Goal: Task Accomplishment & Management: Use online tool/utility

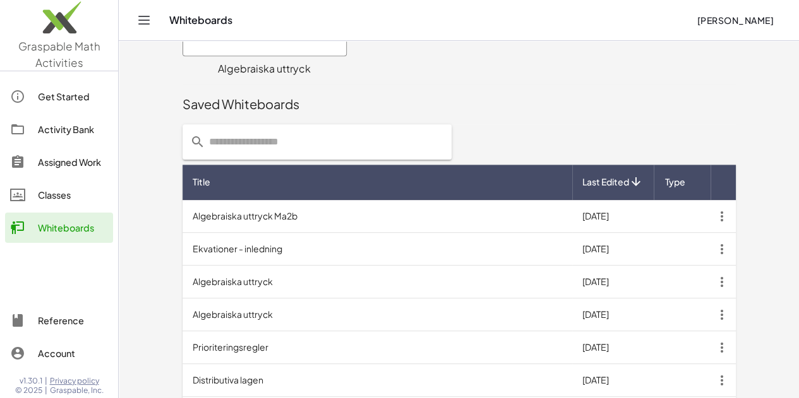
scroll to position [429, 0]
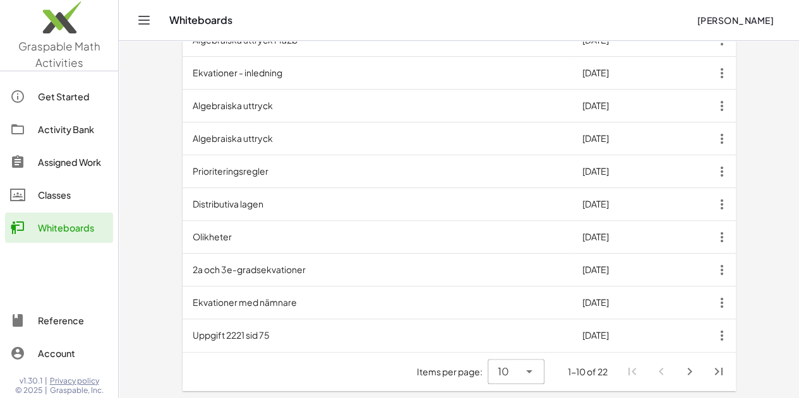
click at [697, 375] on icon "Next page" at bounding box center [689, 371] width 15 height 15
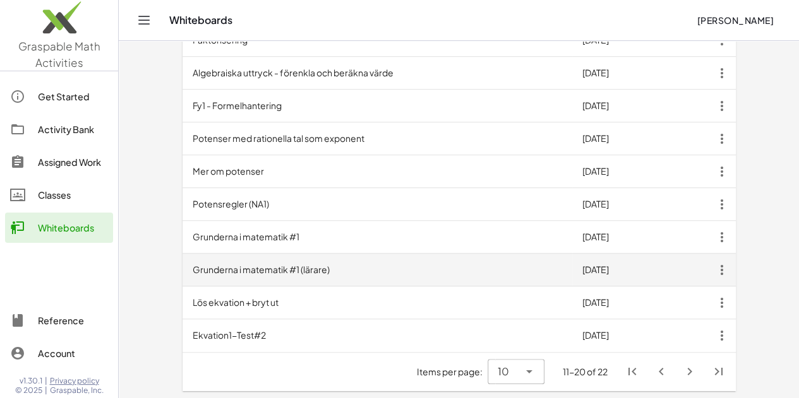
click at [205, 268] on td "Grunderna i matematik #1 (lärare)" at bounding box center [377, 270] width 390 height 33
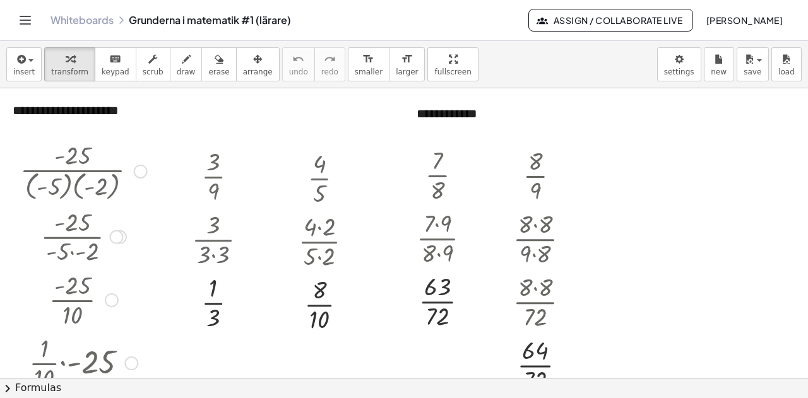
click at [116, 236] on div at bounding box center [116, 237] width 14 height 14
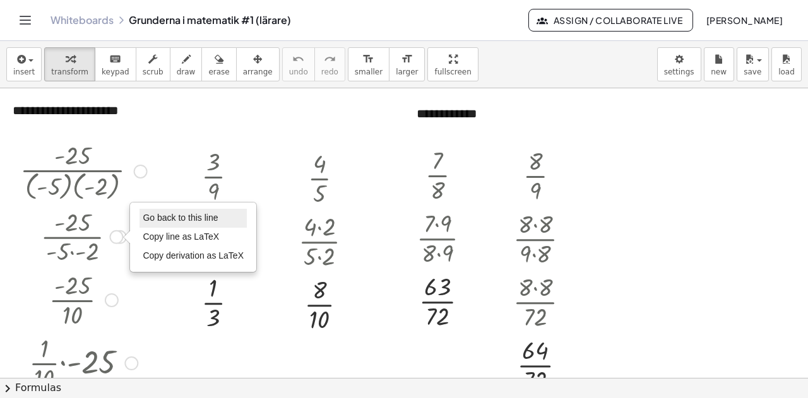
click at [167, 215] on span "Go back to this line" at bounding box center [180, 218] width 75 height 10
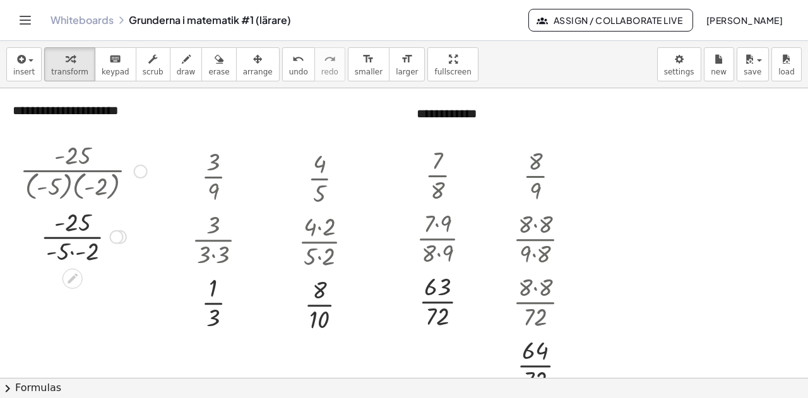
click at [140, 172] on div at bounding box center [141, 172] width 14 height 14
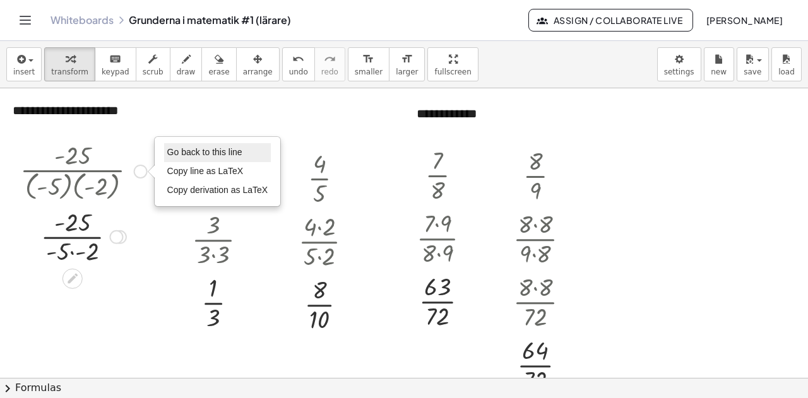
click at [189, 150] on span "Go back to this line" at bounding box center [204, 152] width 75 height 10
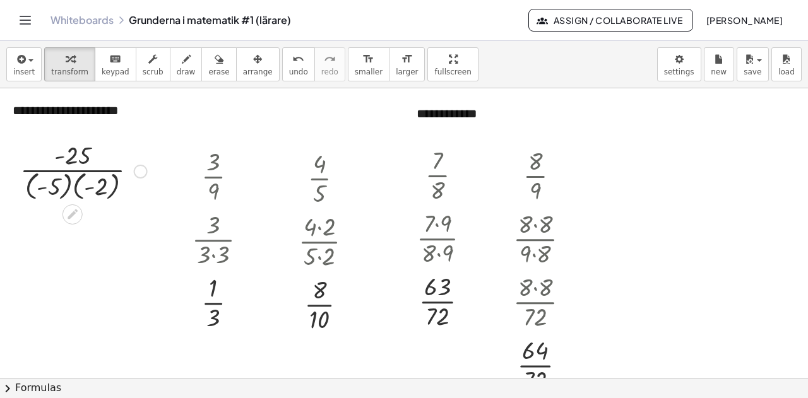
click at [73, 186] on div at bounding box center [84, 171] width 140 height 66
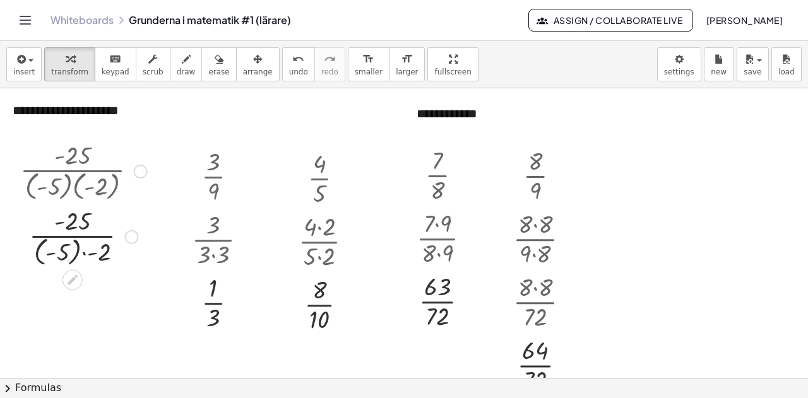
click at [133, 239] on div "Go back to this line Copy line as LaTeX Copy derivation as LaTeX" at bounding box center [131, 237] width 14 height 14
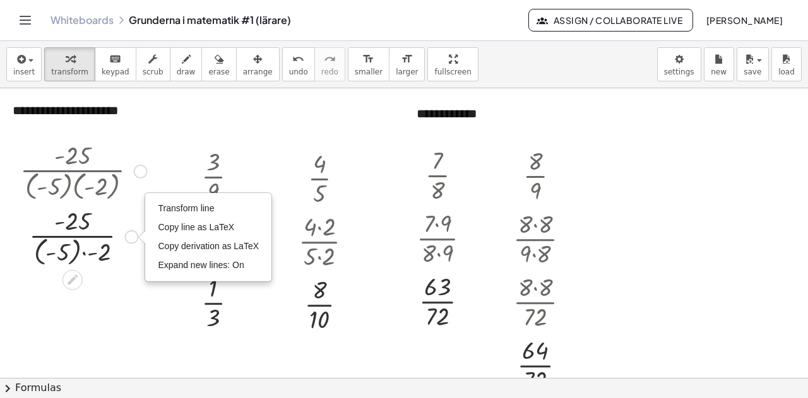
click at [141, 172] on div at bounding box center [141, 172] width 14 height 14
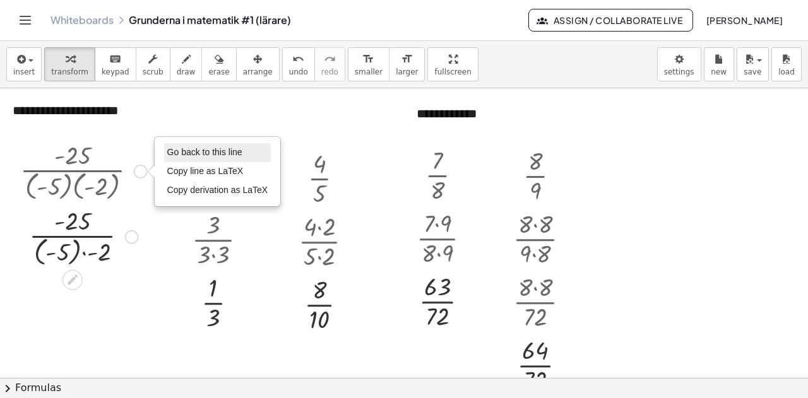
click at [178, 153] on span "Go back to this line" at bounding box center [204, 152] width 75 height 10
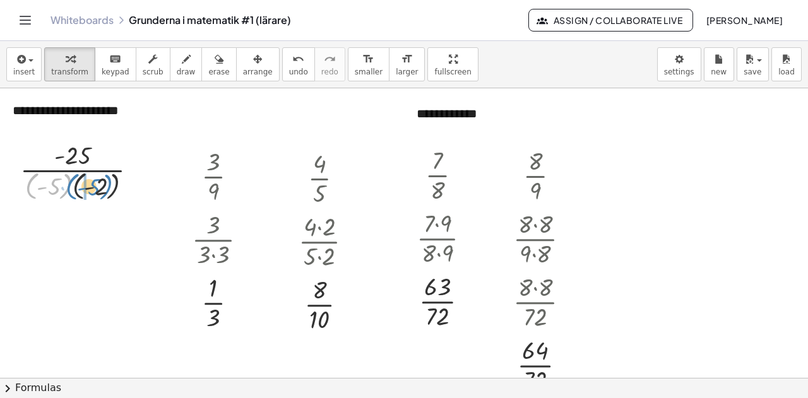
drag, startPoint x: 64, startPoint y: 193, endPoint x: 105, endPoint y: 194, distance: 40.4
click at [105, 194] on div at bounding box center [84, 171] width 140 height 66
click at [73, 186] on div at bounding box center [85, 171] width 140 height 66
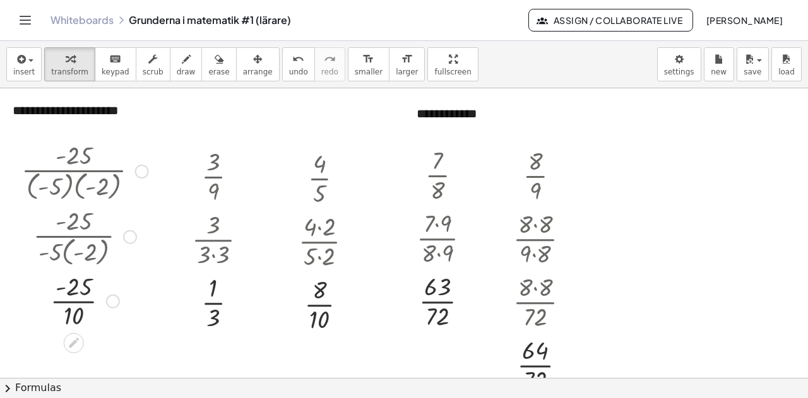
click at [130, 235] on div at bounding box center [130, 237] width 14 height 14
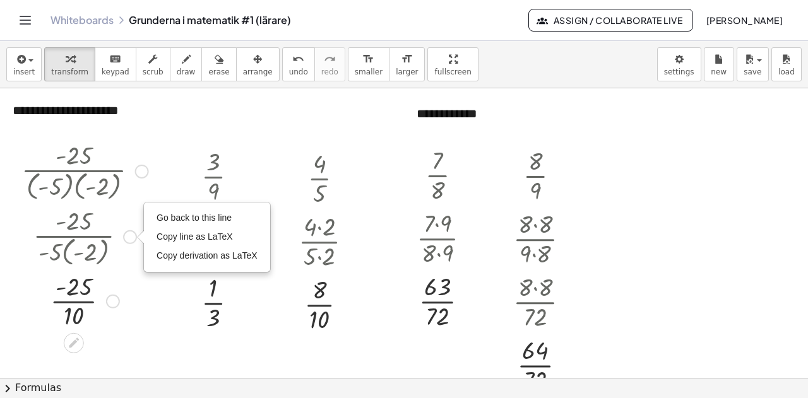
click at [134, 280] on div at bounding box center [85, 299] width 140 height 63
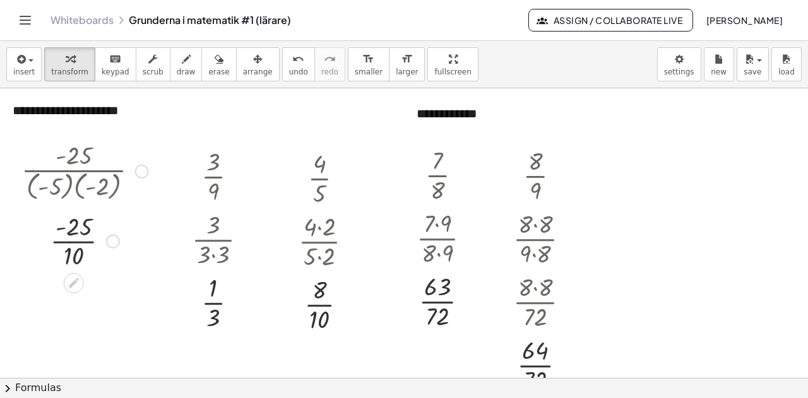
drag, startPoint x: 113, startPoint y: 300, endPoint x: 129, endPoint y: 236, distance: 66.3
click at [74, 241] on div "· - 25 · 10" at bounding box center [74, 241] width 0 height 0
click at [74, 225] on div at bounding box center [85, 235] width 140 height 63
click at [78, 239] on div at bounding box center [85, 235] width 140 height 63
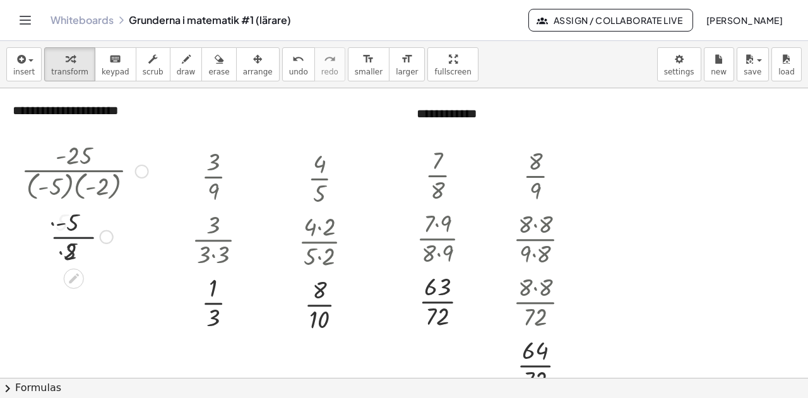
click at [78, 239] on div at bounding box center [85, 235] width 140 height 63
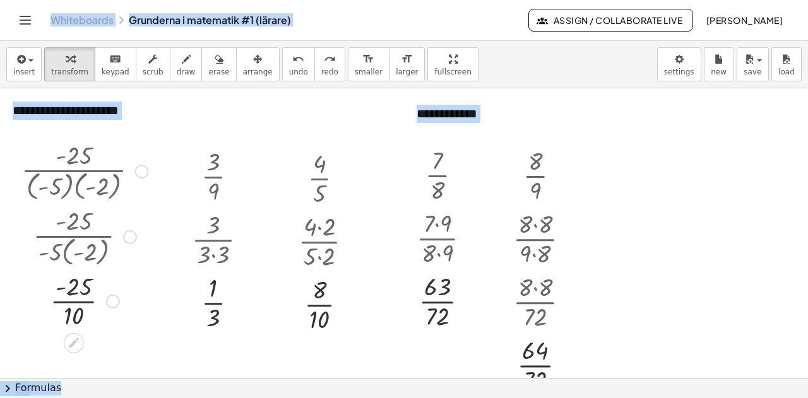
click at [155, 204] on div "· - 25 · ( - 5 ) · ( - 2 ) · - 25 · - 5 · ( - 2 ) Go back to this line Copy lin…" at bounding box center [80, 234] width 155 height 201
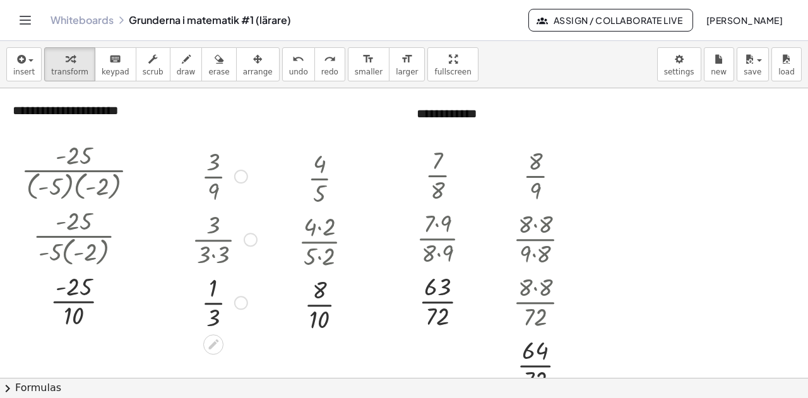
click at [241, 174] on div at bounding box center [241, 177] width 14 height 14
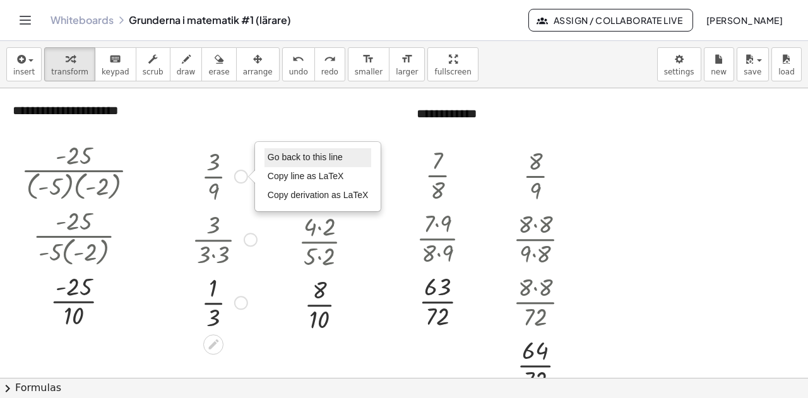
click at [303, 155] on span "Go back to this line" at bounding box center [305, 157] width 75 height 10
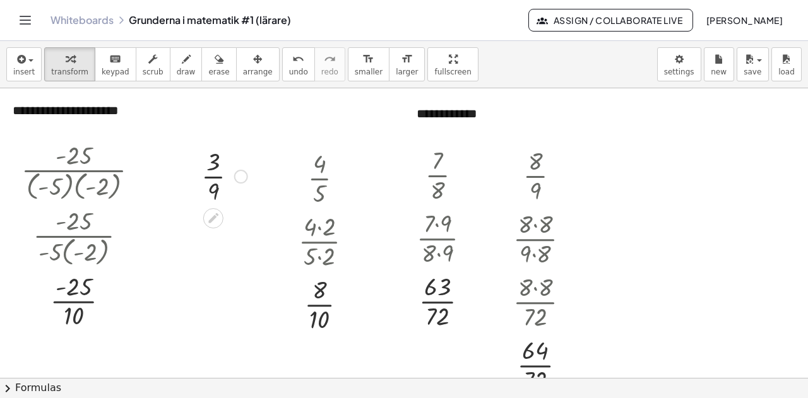
click at [213, 191] on div at bounding box center [224, 175] width 59 height 63
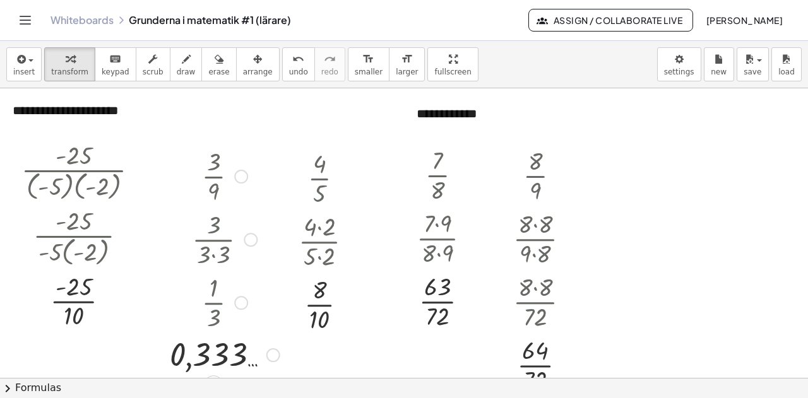
drag, startPoint x: 274, startPoint y: 242, endPoint x: 293, endPoint y: 379, distance: 138.3
click at [293, 379] on div "**********" at bounding box center [404, 219] width 808 height 357
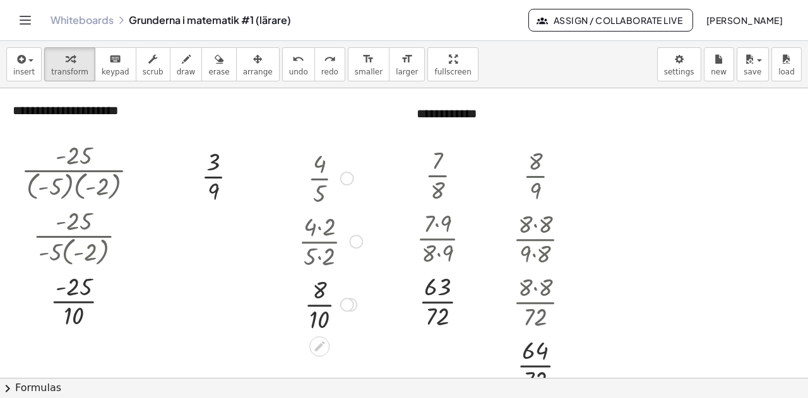
click at [347, 179] on div at bounding box center [347, 179] width 14 height 14
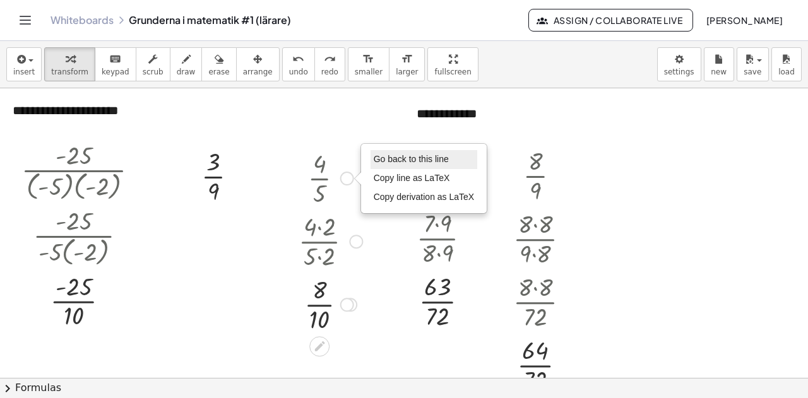
click at [386, 156] on span "Go back to this line" at bounding box center [411, 159] width 75 height 10
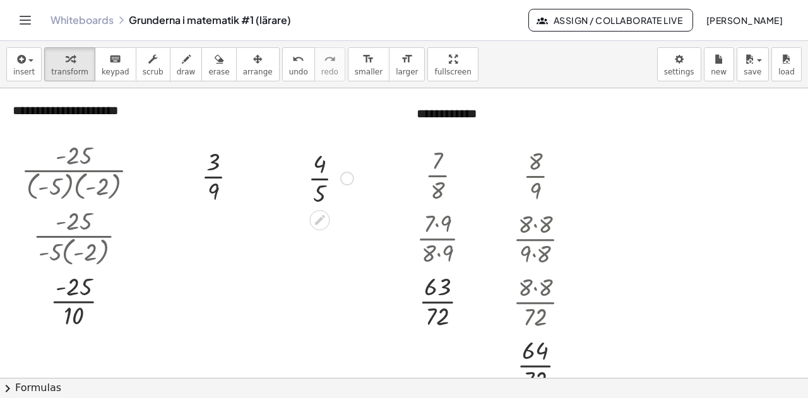
drag, startPoint x: 318, startPoint y: 179, endPoint x: 308, endPoint y: 184, distance: 11.0
click at [308, 184] on div at bounding box center [331, 177] width 58 height 63
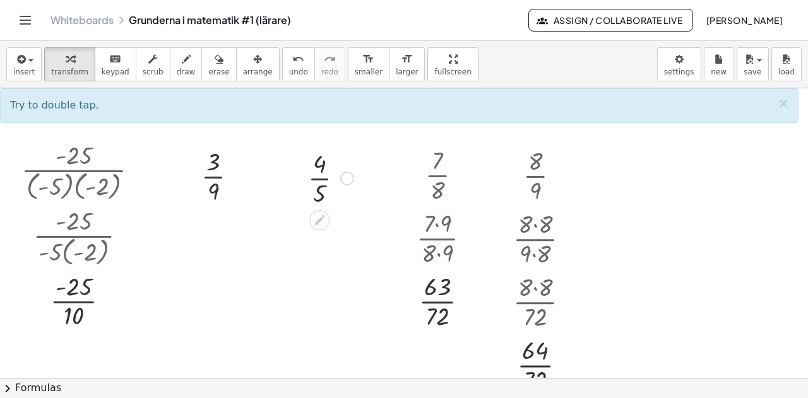
click at [347, 179] on div "Go back to this line Copy line as LaTeX Copy derivation as LaTeX" at bounding box center [347, 179] width 14 height 14
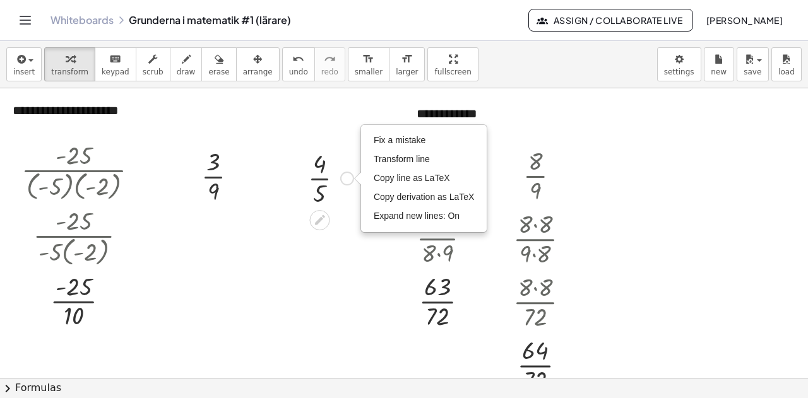
click at [321, 177] on div at bounding box center [331, 177] width 58 height 63
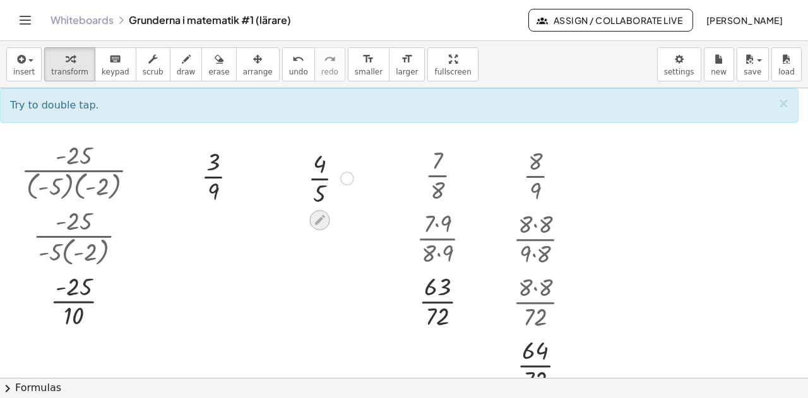
click at [323, 222] on icon at bounding box center [319, 219] width 13 height 13
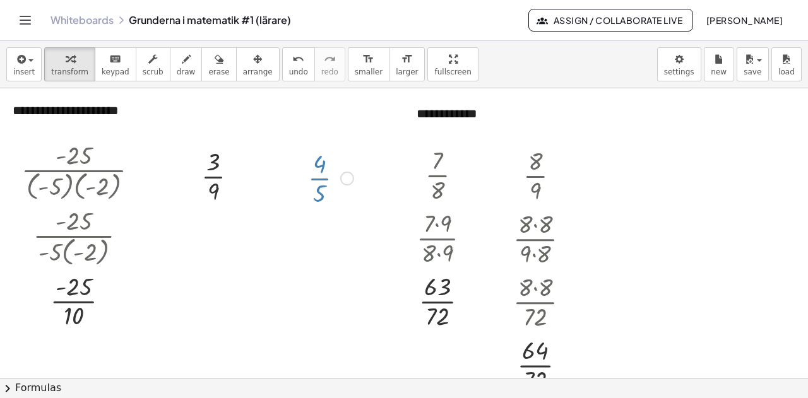
click at [348, 179] on div "Fix a mistake Transform line Copy line as LaTeX Copy derivation as LaTeX Expand…" at bounding box center [347, 179] width 14 height 14
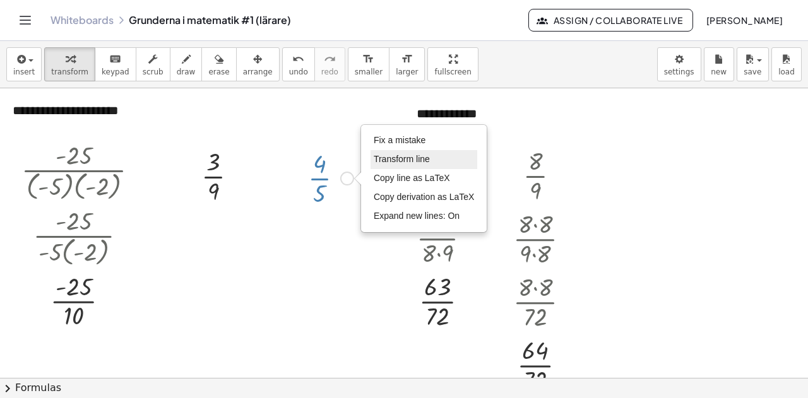
click at [390, 157] on span "Transform line" at bounding box center [402, 159] width 56 height 10
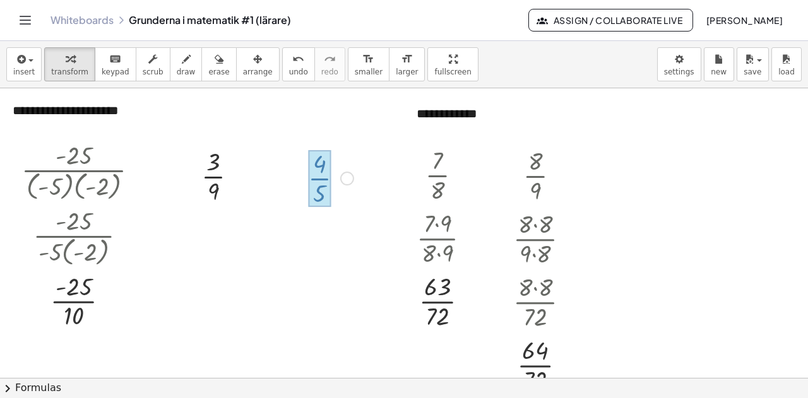
click at [322, 180] on div at bounding box center [319, 178] width 23 height 57
click at [347, 176] on div "Fix a mistake Transform line Copy line as LaTeX Copy derivation as LaTeX Expand…" at bounding box center [347, 179] width 14 height 14
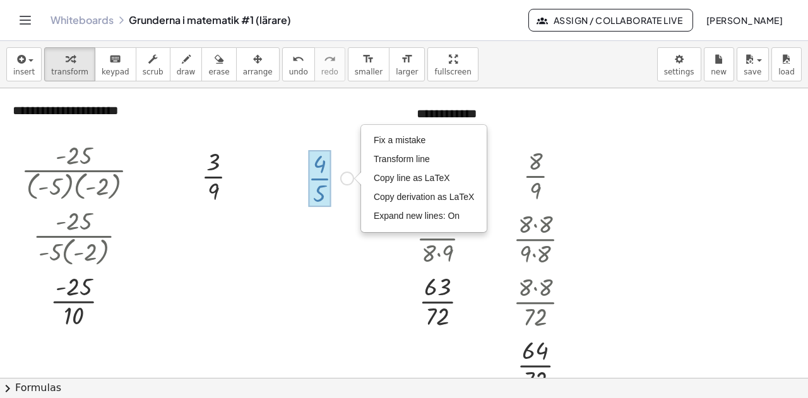
click at [317, 177] on div at bounding box center [319, 178] width 23 height 57
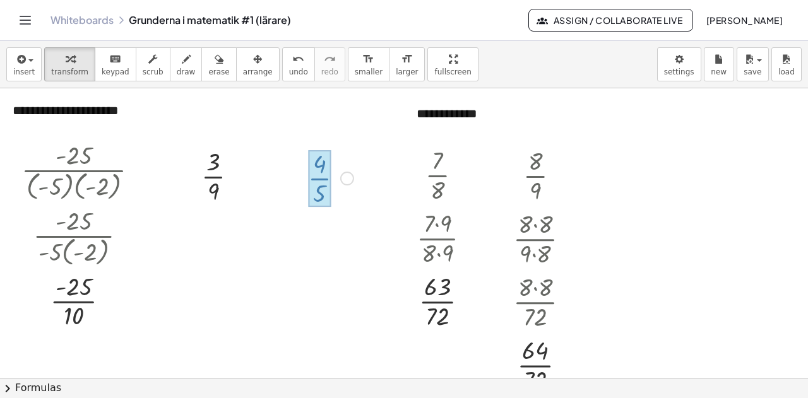
click at [317, 177] on div at bounding box center [319, 178] width 23 height 57
drag, startPoint x: 323, startPoint y: 182, endPoint x: 283, endPoint y: 206, distance: 47.3
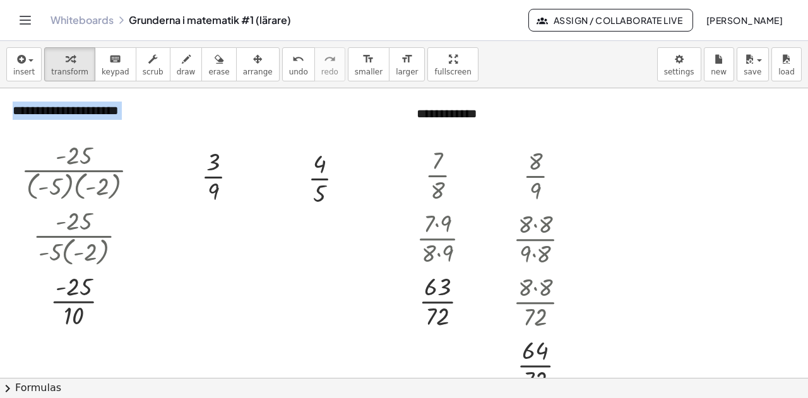
drag, startPoint x: 317, startPoint y: 220, endPoint x: 327, endPoint y: 241, distance: 23.2
click at [322, 217] on icon at bounding box center [320, 220] width 10 height 10
click at [319, 220] on icon at bounding box center [320, 220] width 10 height 10
click at [321, 176] on div at bounding box center [331, 177] width 58 height 63
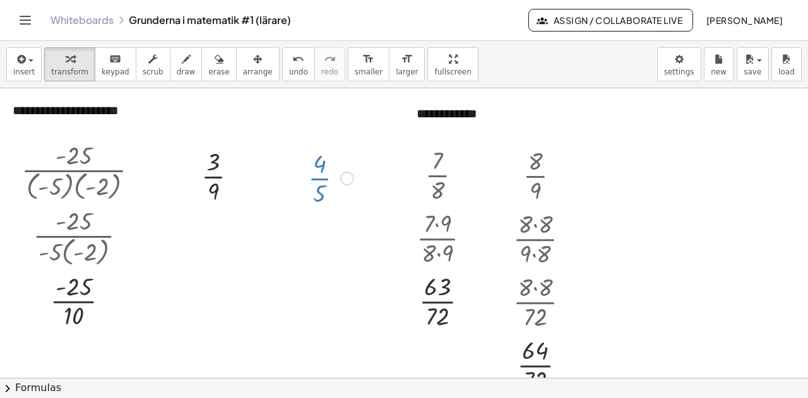
click at [347, 177] on div "Fix a mistake Transform line Copy line as LaTeX Copy derivation as LaTeX Expand…" at bounding box center [347, 179] width 14 height 14
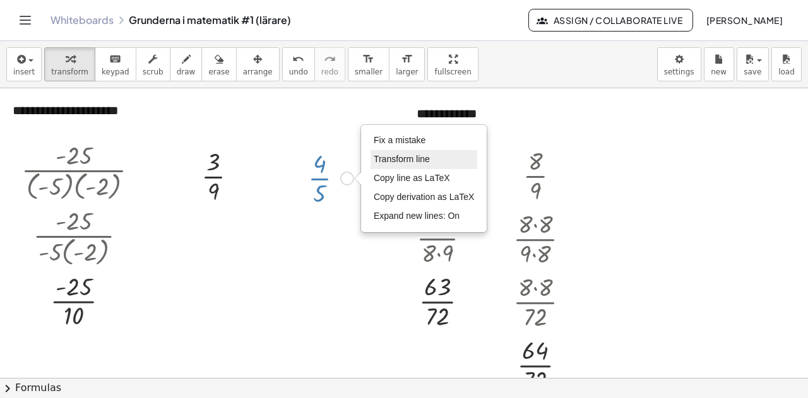
click at [390, 158] on span "Transform line" at bounding box center [402, 159] width 56 height 10
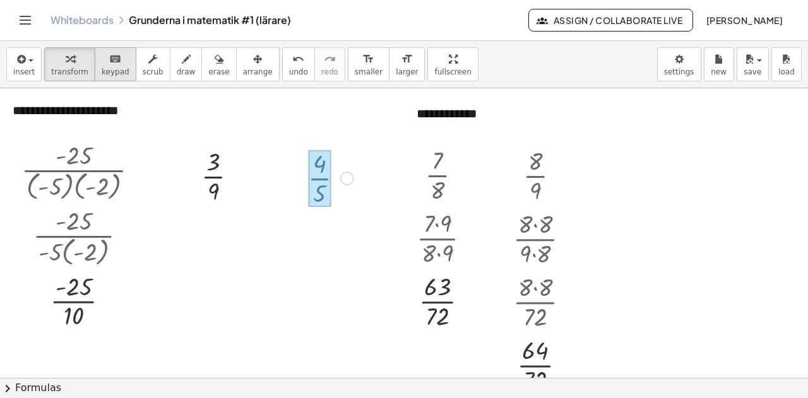
click at [109, 65] on icon "keyboard" at bounding box center [115, 59] width 12 height 15
click at [321, 179] on div at bounding box center [319, 193] width 13 height 28
click at [322, 167] on div at bounding box center [331, 177] width 58 height 63
click at [319, 160] on div at bounding box center [331, 177] width 58 height 63
click at [322, 194] on div at bounding box center [319, 193] width 13 height 28
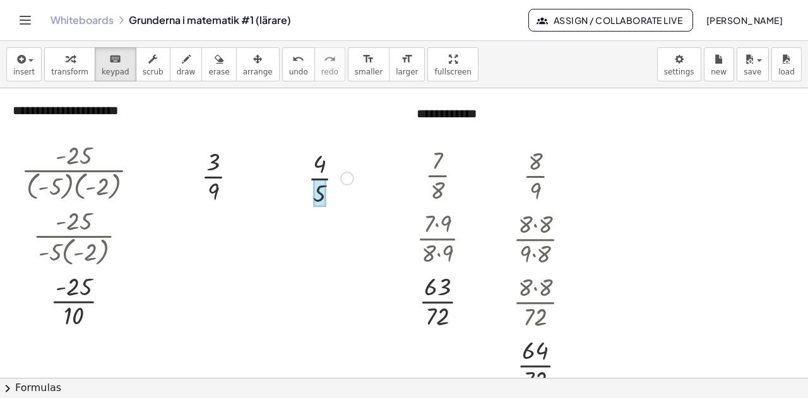
click at [322, 194] on div at bounding box center [319, 193] width 13 height 28
click at [68, 69] on span "transform" at bounding box center [69, 72] width 37 height 9
click at [441, 235] on div at bounding box center [448, 237] width 76 height 63
click at [442, 240] on div at bounding box center [448, 237] width 76 height 63
click at [442, 180] on div at bounding box center [448, 174] width 76 height 63
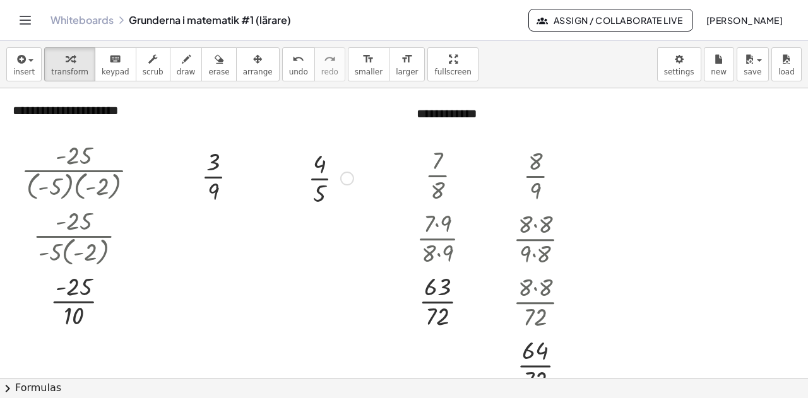
click at [320, 168] on div at bounding box center [331, 177] width 58 height 63
click at [27, 59] on div "button" at bounding box center [23, 58] width 21 height 15
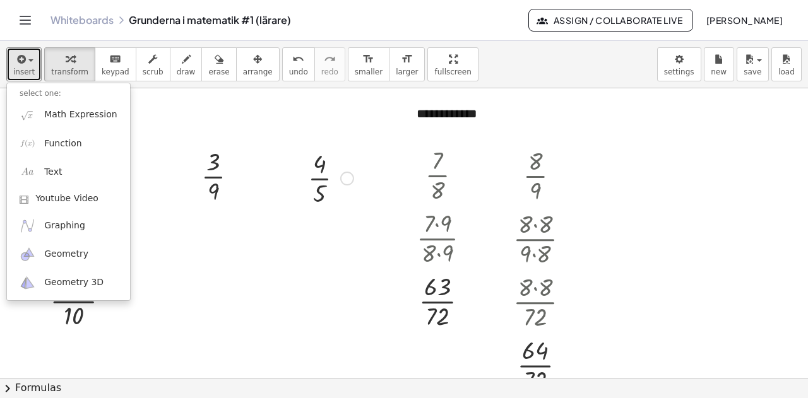
click at [318, 180] on div at bounding box center [331, 177] width 58 height 63
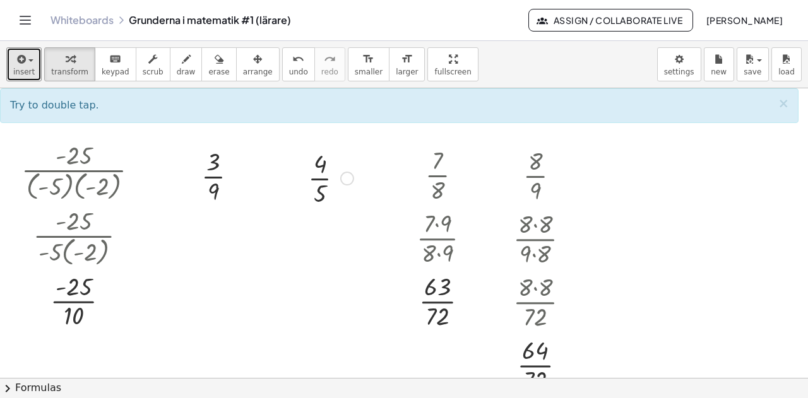
click at [349, 178] on div "Fix a mistake Transform line Copy line as LaTeX Copy derivation as LaTeX Expand…" at bounding box center [347, 179] width 14 height 14
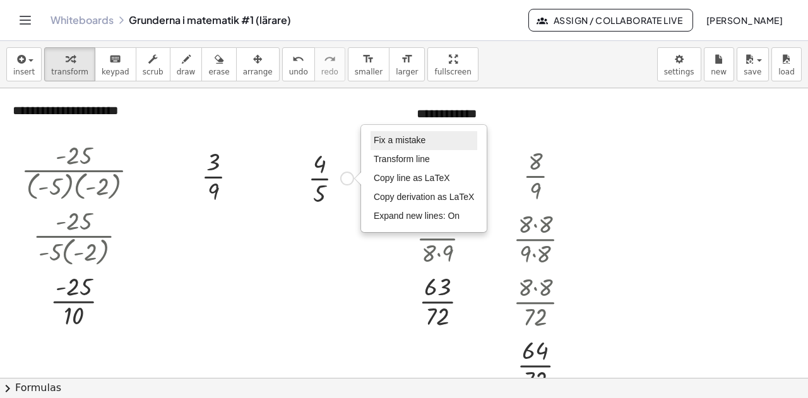
click at [391, 140] on span "Fix a mistake" at bounding box center [400, 140] width 52 height 10
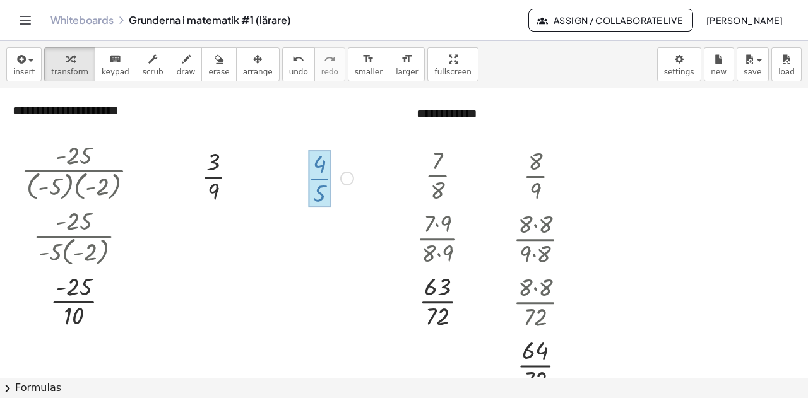
click at [343, 176] on div "Fix a mistake Transform line Copy line as LaTeX Copy derivation as LaTeX Expand…" at bounding box center [347, 179] width 14 height 14
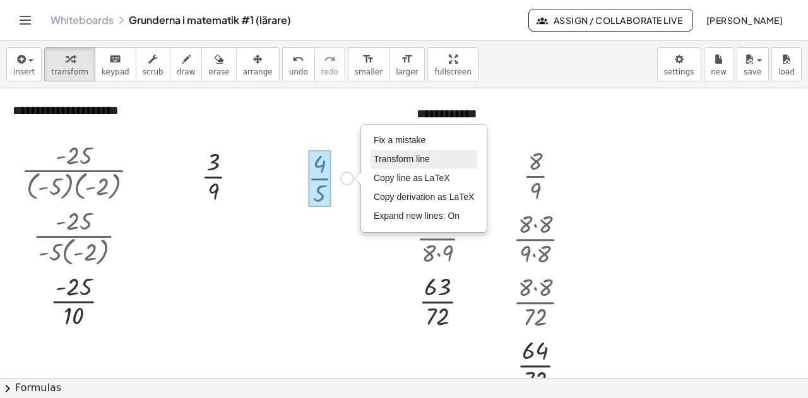
click at [413, 162] on span "Transform line" at bounding box center [402, 159] width 56 height 10
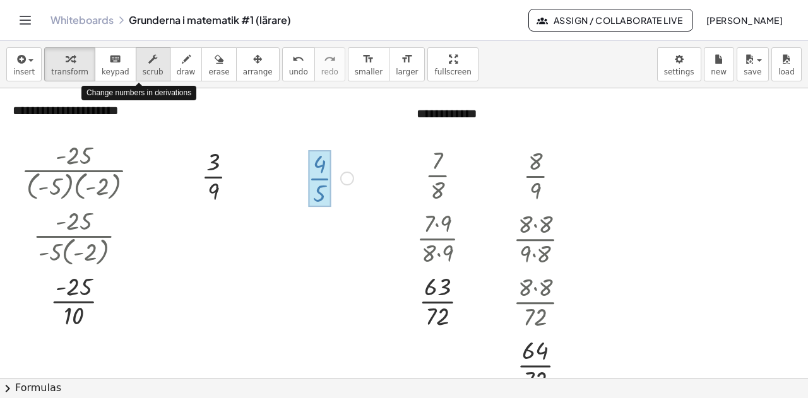
click at [148, 63] on icon "button" at bounding box center [152, 59] width 9 height 15
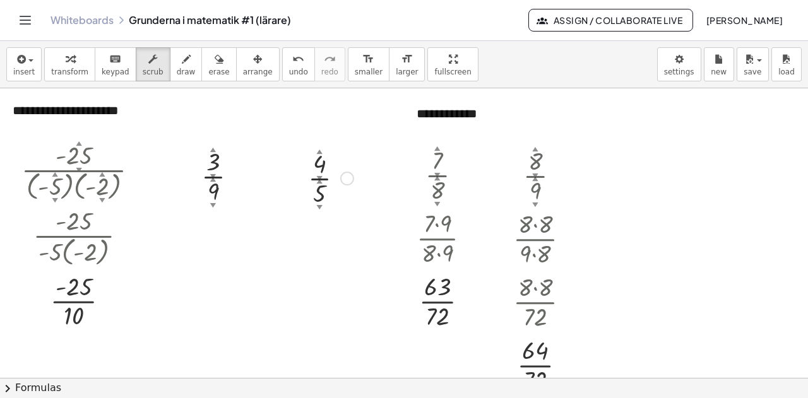
click at [318, 175] on div "▼" at bounding box center [319, 177] width 6 height 8
click at [106, 65] on button "keyboard keypad" at bounding box center [116, 64] width 42 height 34
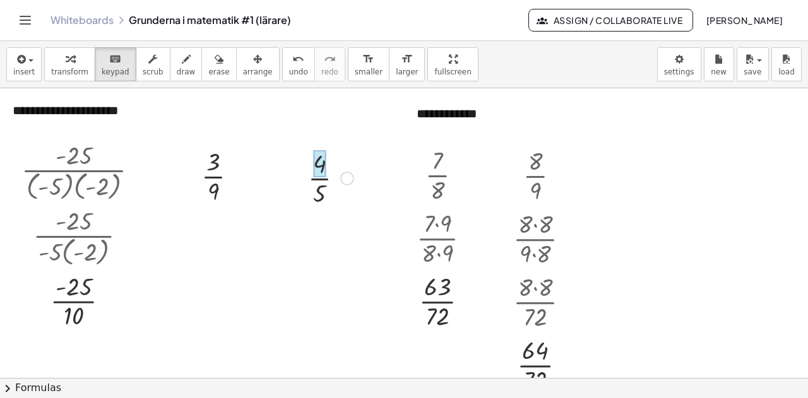
click at [323, 170] on div at bounding box center [319, 164] width 13 height 28
click at [319, 168] on div at bounding box center [319, 164] width 13 height 28
drag, startPoint x: 319, startPoint y: 168, endPoint x: 424, endPoint y: 27, distance: 175.2
click at [424, 27] on div "Whiteboards Grunderna i matematik #1 (lärare) Assign / Collaborate Live [PERSON…" at bounding box center [404, 20] width 778 height 40
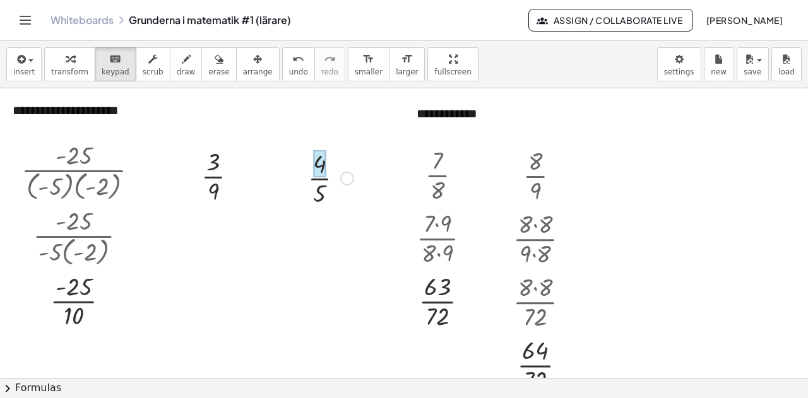
click at [80, 21] on link "Whiteboards" at bounding box center [82, 20] width 63 height 13
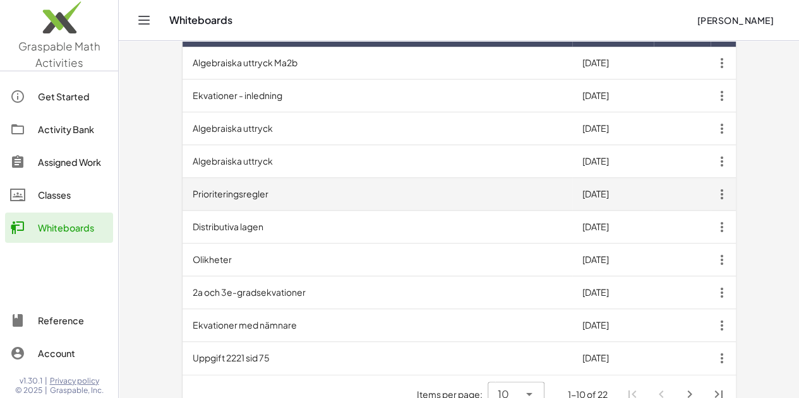
scroll to position [429, 0]
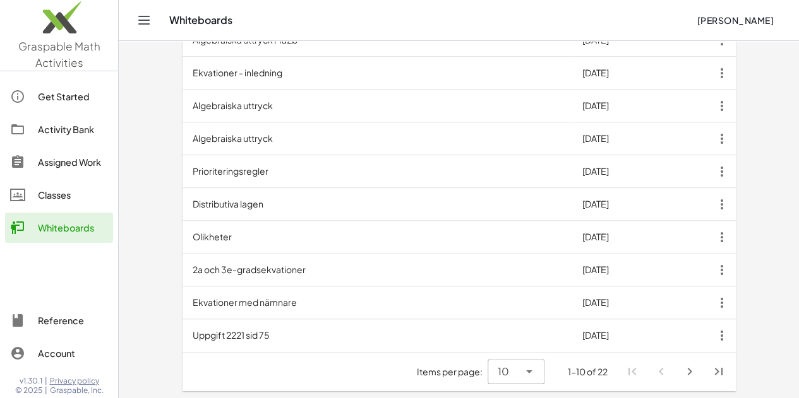
click at [697, 373] on icon "Next page" at bounding box center [689, 371] width 15 height 15
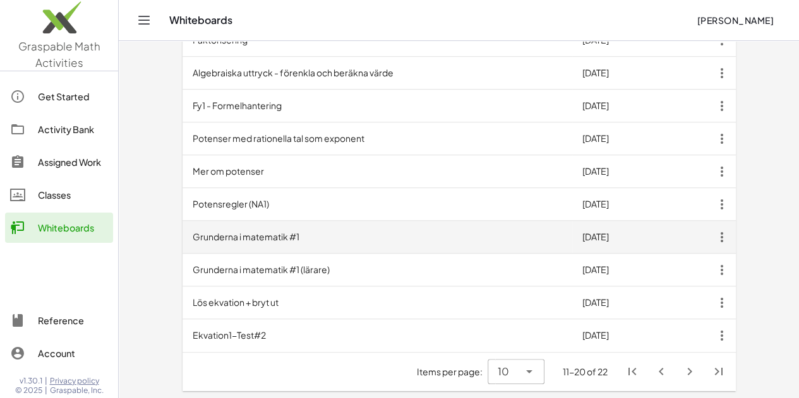
click at [733, 239] on icon "button" at bounding box center [721, 237] width 23 height 23
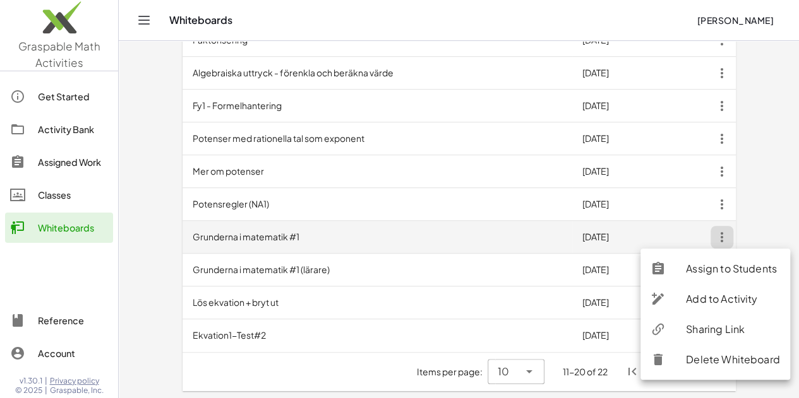
click at [203, 239] on td "Grunderna i matematik #1" at bounding box center [377, 237] width 390 height 33
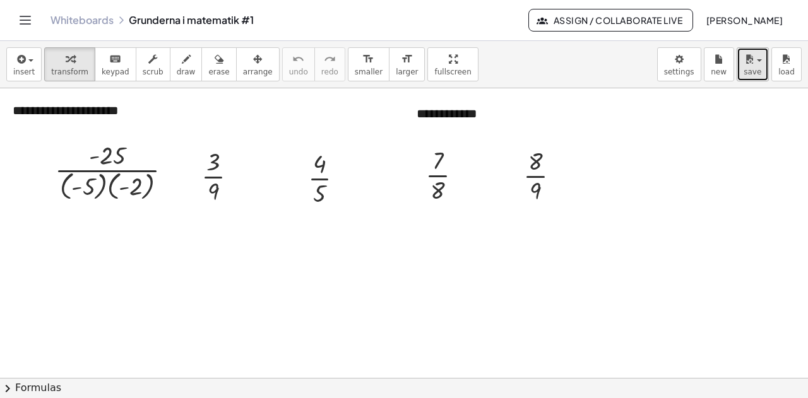
click at [747, 69] on span "save" at bounding box center [753, 72] width 18 height 9
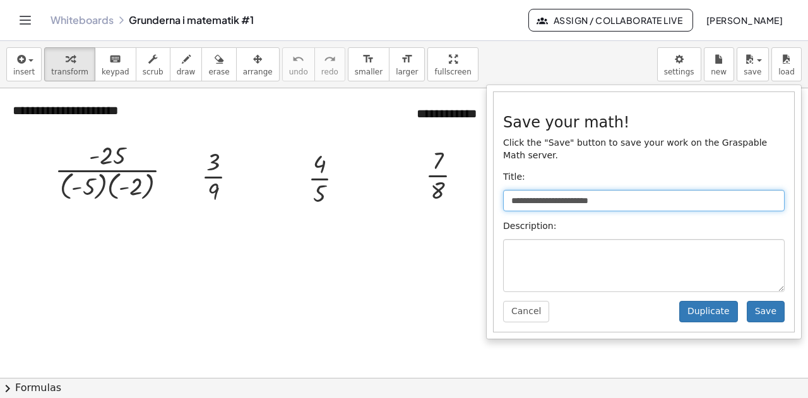
click at [649, 190] on input "**********" at bounding box center [644, 200] width 282 height 21
type input "**********"
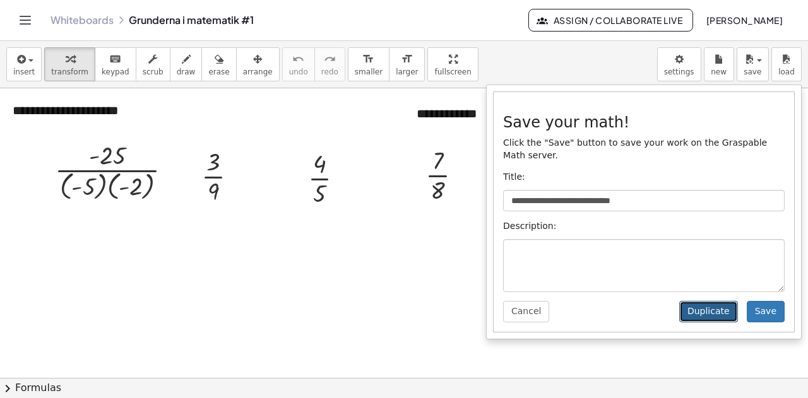
click at [716, 301] on button "Duplicate" at bounding box center [708, 311] width 59 height 21
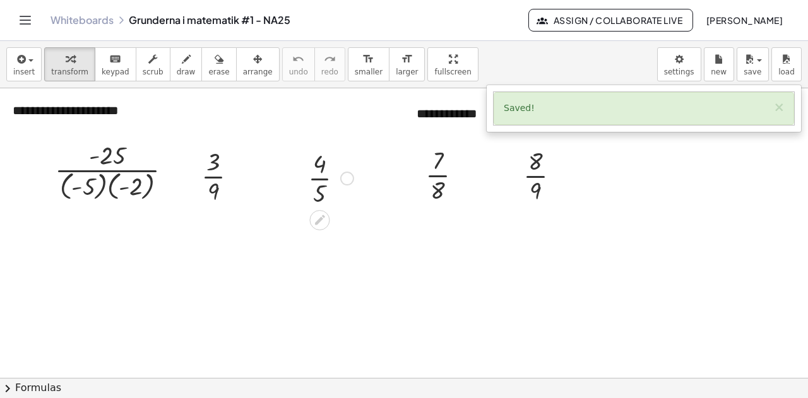
click at [321, 167] on div at bounding box center [331, 177] width 58 height 63
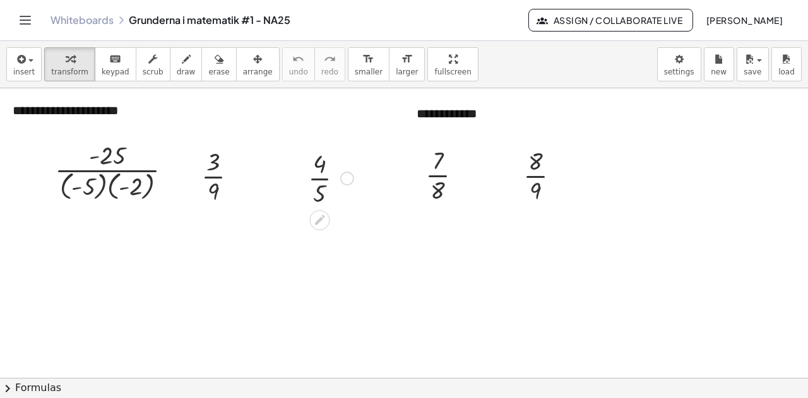
click at [346, 177] on div at bounding box center [347, 179] width 14 height 14
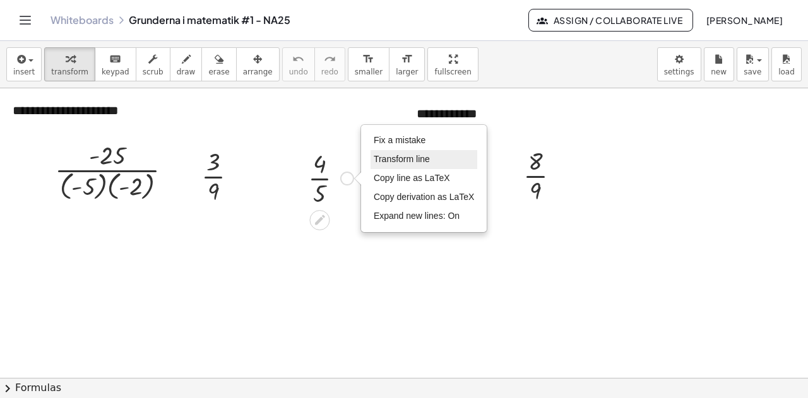
click at [389, 162] on span "Transform line" at bounding box center [402, 159] width 56 height 10
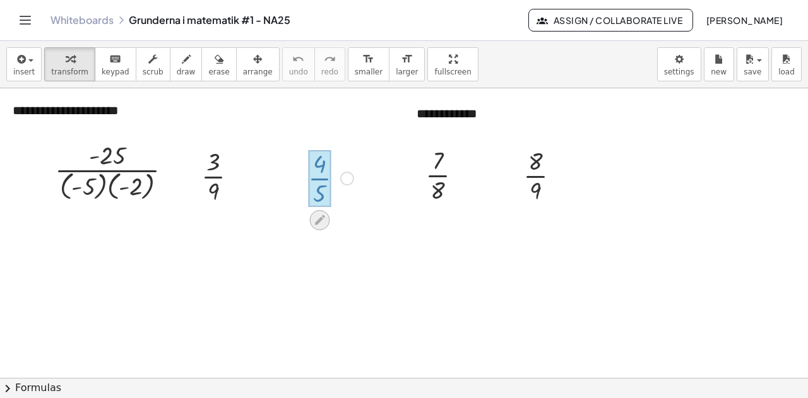
click at [317, 219] on icon at bounding box center [319, 219] width 13 height 13
click at [347, 177] on div "Fix a mistake Transform line Copy line as LaTeX Copy derivation as LaTeX Expand…" at bounding box center [347, 179] width 14 height 14
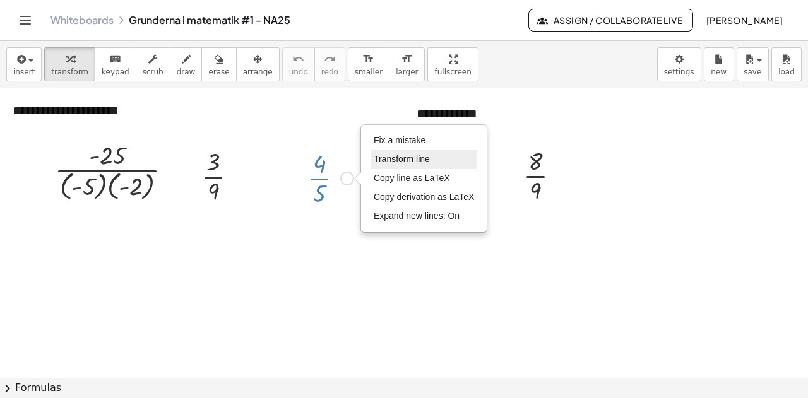
click at [408, 161] on span "Transform line" at bounding box center [402, 159] width 56 height 10
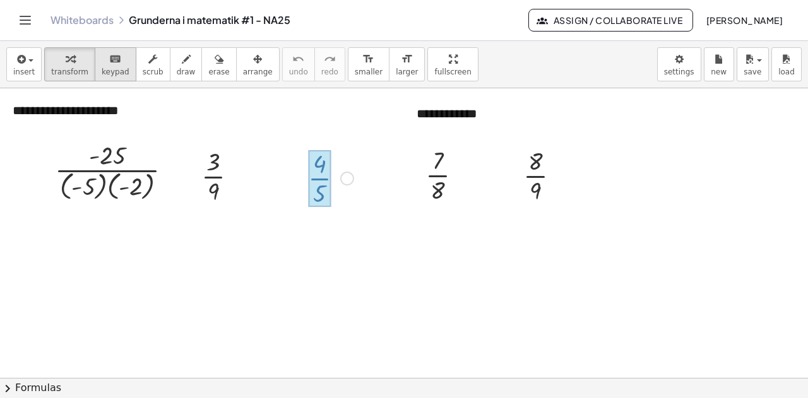
click at [102, 71] on span "keypad" at bounding box center [116, 72] width 28 height 9
click at [321, 167] on div at bounding box center [319, 164] width 13 height 28
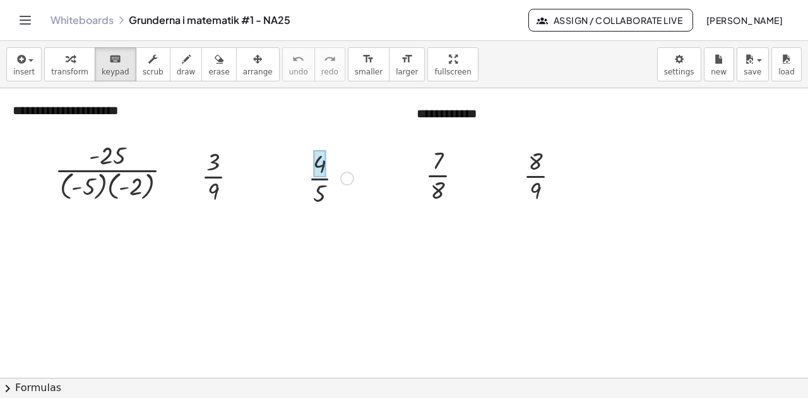
click at [321, 167] on div at bounding box center [319, 164] width 13 height 28
drag, startPoint x: 321, startPoint y: 167, endPoint x: 312, endPoint y: 186, distance: 20.9
click at [297, 189] on div at bounding box center [299, 177] width 19 height 69
click at [316, 189] on div at bounding box center [332, 177] width 58 height 63
drag, startPoint x: 318, startPoint y: 168, endPoint x: 297, endPoint y: 167, distance: 21.5
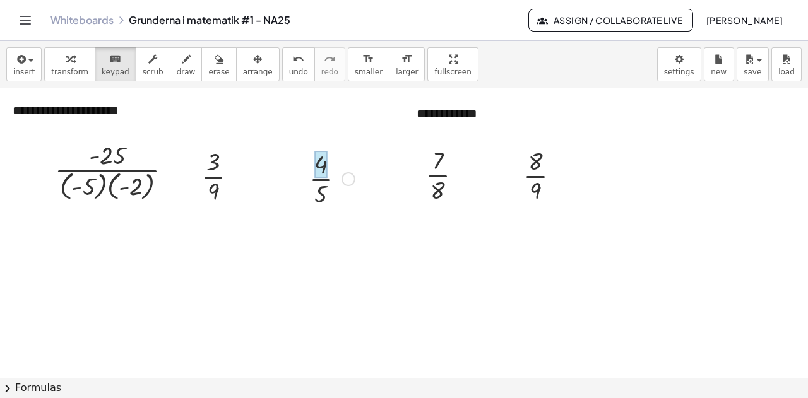
click at [296, 166] on div "· 4 · 5 Fix a mistake Transform line Copy line as LaTeX Copy derivation as LaTe…" at bounding box center [327, 177] width 74 height 69
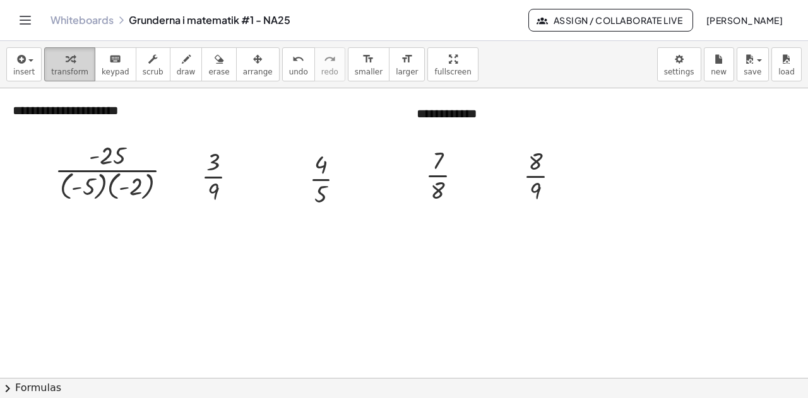
click at [58, 70] on span "transform" at bounding box center [69, 72] width 37 height 9
click at [323, 168] on div at bounding box center [332, 177] width 58 height 63
click at [321, 221] on icon at bounding box center [321, 221] width 10 height 10
click at [350, 184] on div "Fix a mistake Transform line Copy line as LaTeX Copy derivation as LaTeX Expand…" at bounding box center [349, 179] width 14 height 14
drag, startPoint x: 352, startPoint y: 177, endPoint x: 326, endPoint y: 161, distance: 31.2
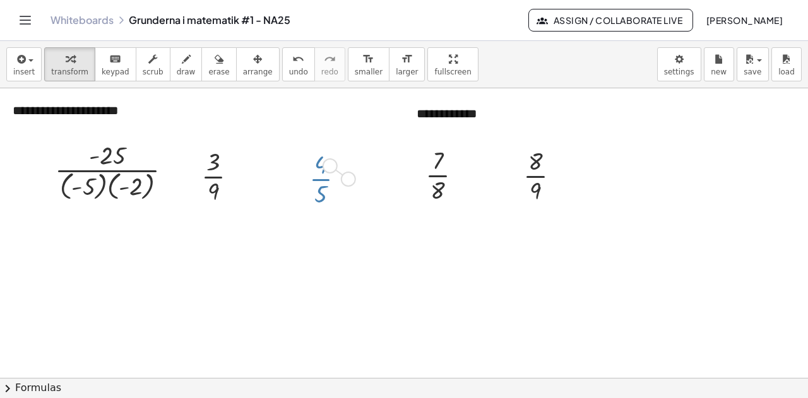
click at [321, 179] on div "· 4 · 5 Fix a mistake Transform line Copy line as LaTeX Copy derivation as LaTe…" at bounding box center [321, 179] width 0 height 0
drag, startPoint x: 346, startPoint y: 181, endPoint x: 318, endPoint y: 174, distance: 28.8
click at [321, 179] on div "· 4 · 5 Fix a mistake Transform line Copy line as LaTeX Copy derivation as LaTe…" at bounding box center [321, 179] width 0 height 0
click at [321, 176] on div at bounding box center [332, 177] width 58 height 63
click at [63, 68] on span "transform" at bounding box center [69, 72] width 37 height 9
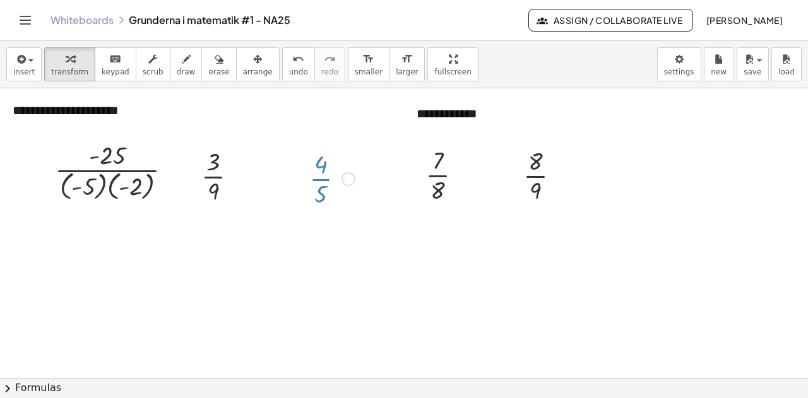
click at [322, 169] on div at bounding box center [332, 177] width 58 height 63
click at [350, 177] on div "Fix a mistake Transform line Copy line as LaTeX Copy derivation as LaTeX Expand…" at bounding box center [349, 179] width 14 height 14
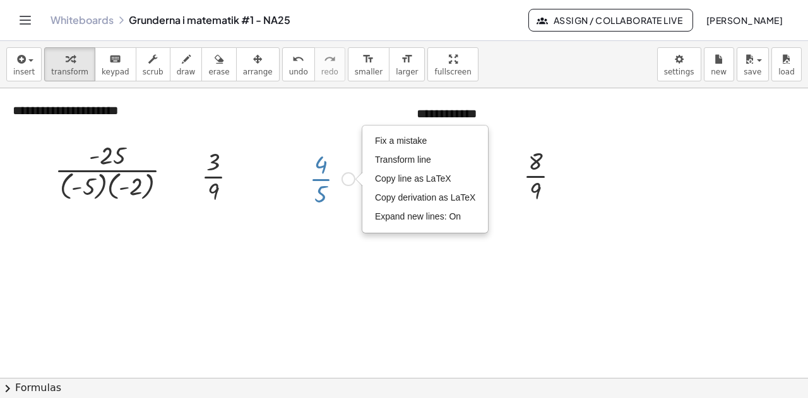
click at [316, 179] on div at bounding box center [332, 177] width 58 height 63
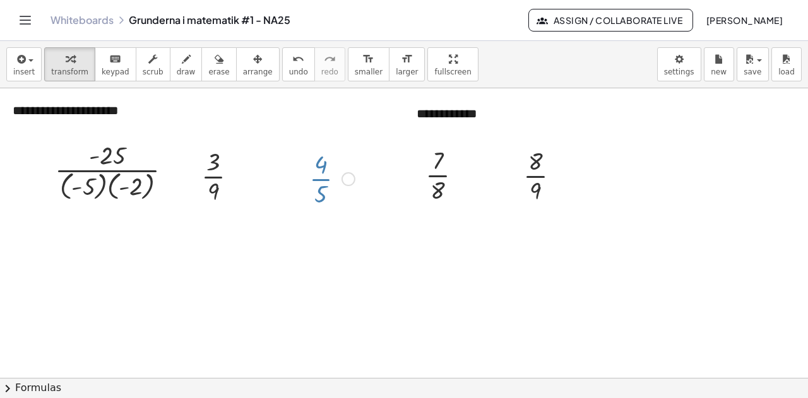
click at [319, 176] on div at bounding box center [332, 177] width 58 height 63
click at [323, 167] on div at bounding box center [332, 177] width 58 height 63
drag, startPoint x: 319, startPoint y: 170, endPoint x: 309, endPoint y: 170, distance: 10.1
click at [309, 170] on div at bounding box center [299, 177] width 19 height 69
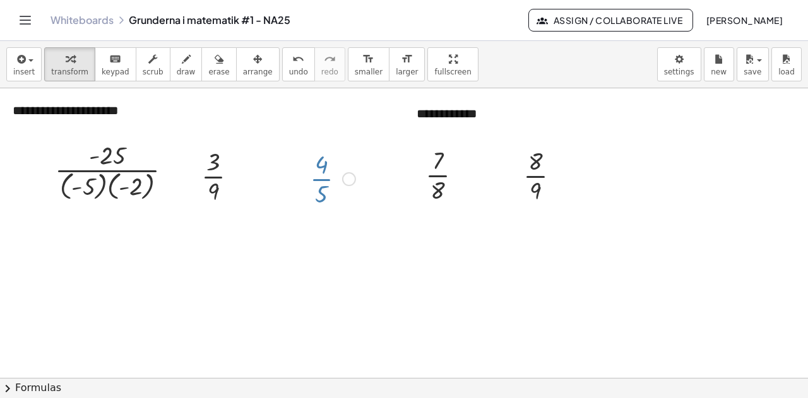
drag, startPoint x: 325, startPoint y: 180, endPoint x: 304, endPoint y: 185, distance: 20.8
click at [304, 185] on div "· 4 · 5 Fix a mistake Transform line Copy line as LaTeX Copy derivation as LaTe…" at bounding box center [328, 177] width 74 height 69
drag, startPoint x: 316, startPoint y: 201, endPoint x: 304, endPoint y: 196, distance: 12.2
click at [298, 205] on div "· 4 · 5 Fix a mistake Transform line Copy line as LaTeX Copy derivation as LaTe…" at bounding box center [328, 177] width 74 height 69
click at [26, 63] on span "button" at bounding box center [27, 60] width 3 height 9
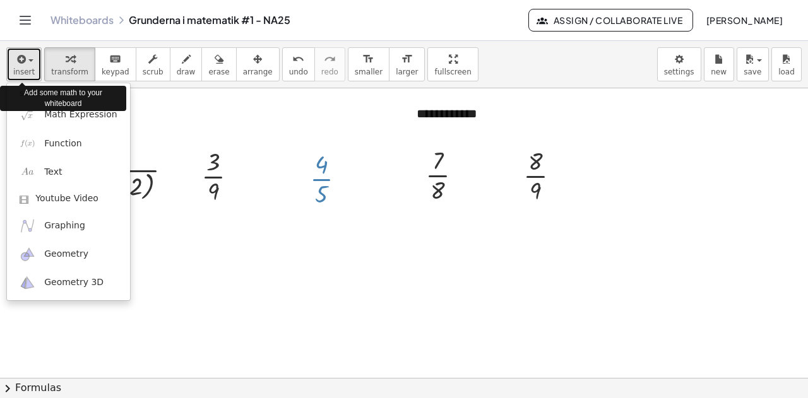
click at [26, 56] on span "button" at bounding box center [27, 60] width 3 height 9
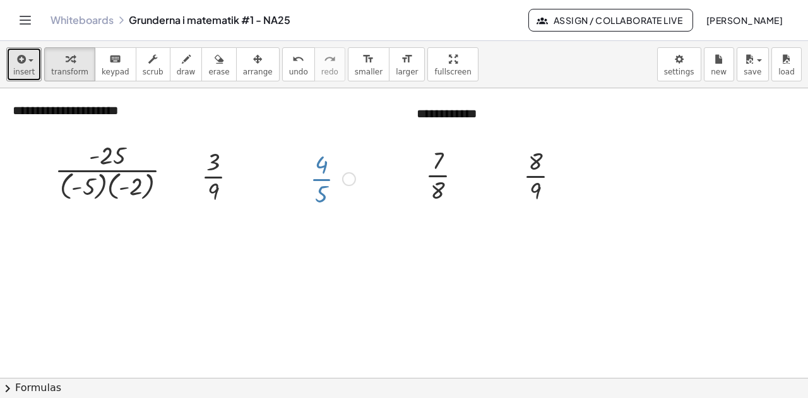
click at [322, 167] on div at bounding box center [333, 177] width 58 height 63
click at [351, 179] on div "Fix a mistake Transform line Copy line as LaTeX Copy derivation as LaTeX Expand…" at bounding box center [349, 179] width 14 height 14
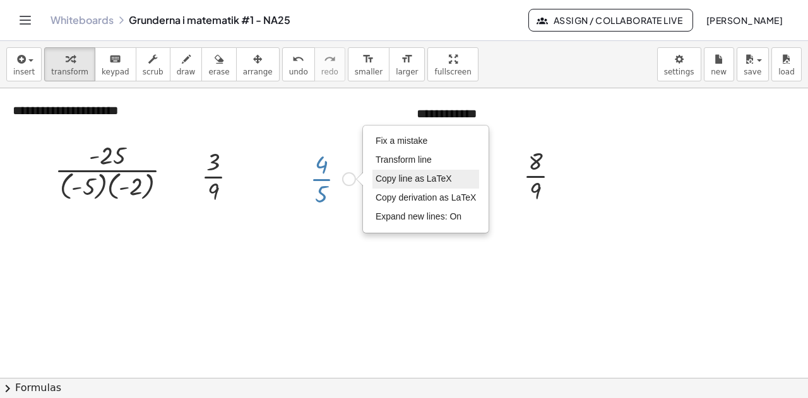
click at [431, 181] on span "Copy line as LaTeX" at bounding box center [414, 179] width 76 height 10
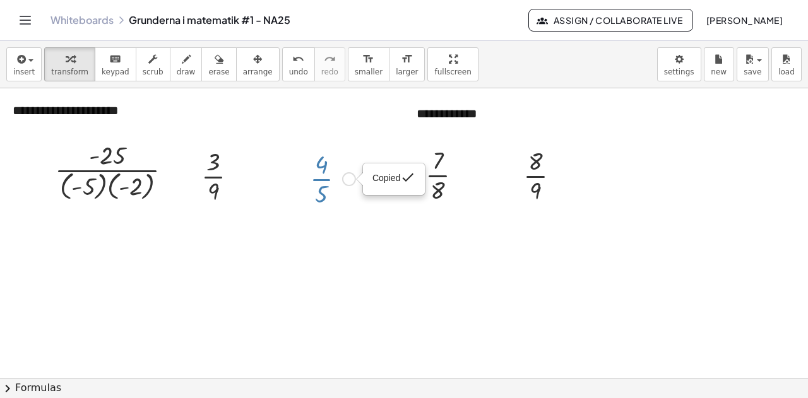
click at [337, 177] on div at bounding box center [333, 177] width 58 height 63
click at [347, 177] on div "Copied done" at bounding box center [349, 179] width 14 height 14
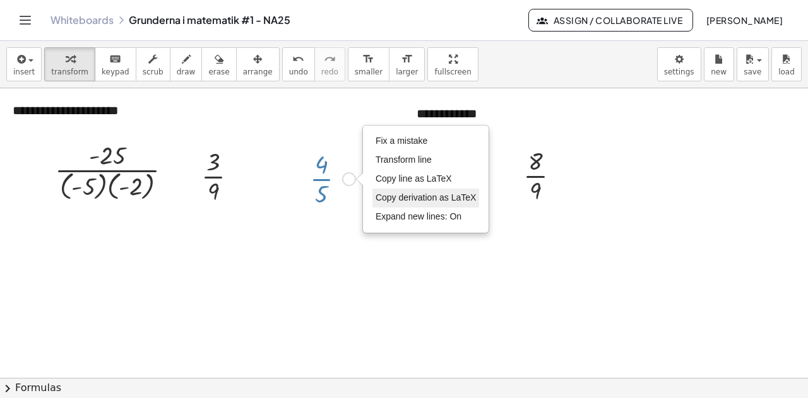
click at [415, 196] on span "Copy derivation as LaTeX" at bounding box center [426, 198] width 101 height 10
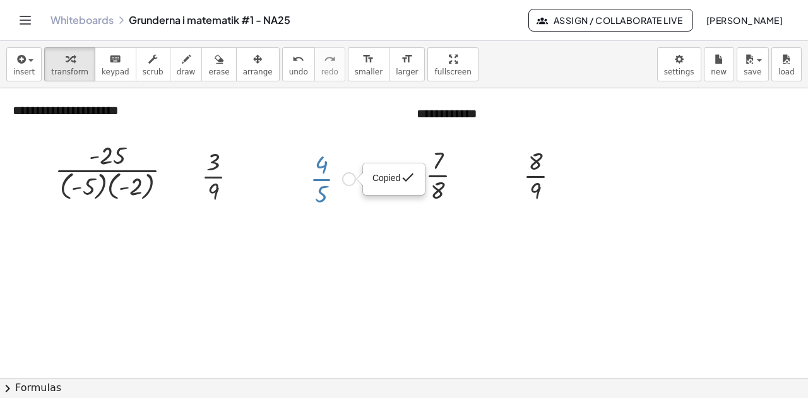
click at [346, 182] on div "Copied done" at bounding box center [349, 179] width 14 height 14
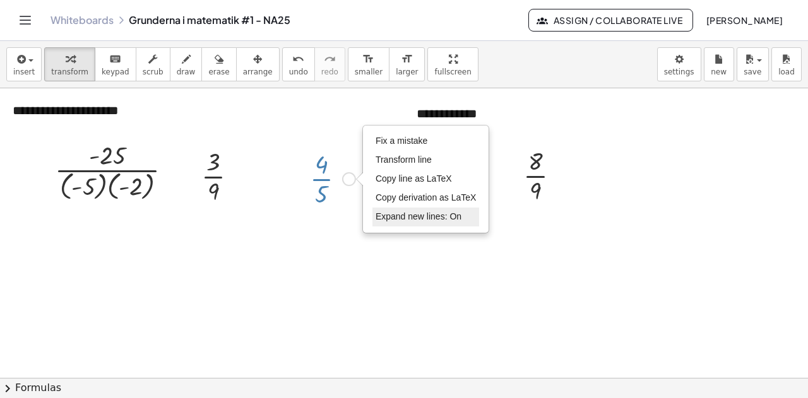
click at [393, 215] on span "Expand new lines: On" at bounding box center [419, 217] width 86 height 10
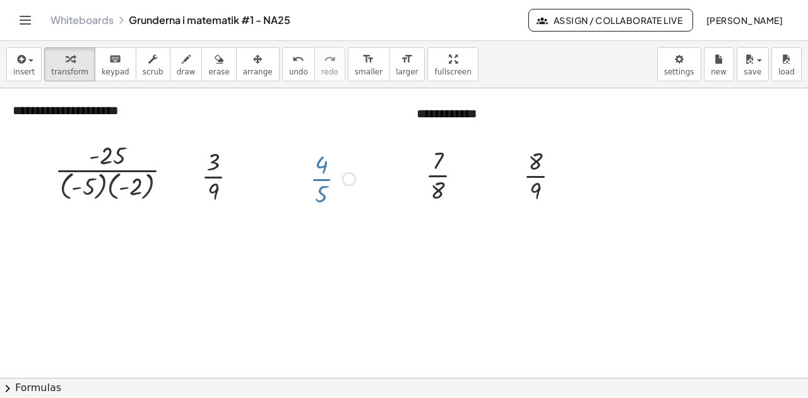
click at [322, 176] on div at bounding box center [333, 177] width 58 height 63
click at [349, 179] on div "Fix a mistake Transform line Copy line as LaTeX Copy derivation as LaTeX Expand…" at bounding box center [349, 179] width 14 height 14
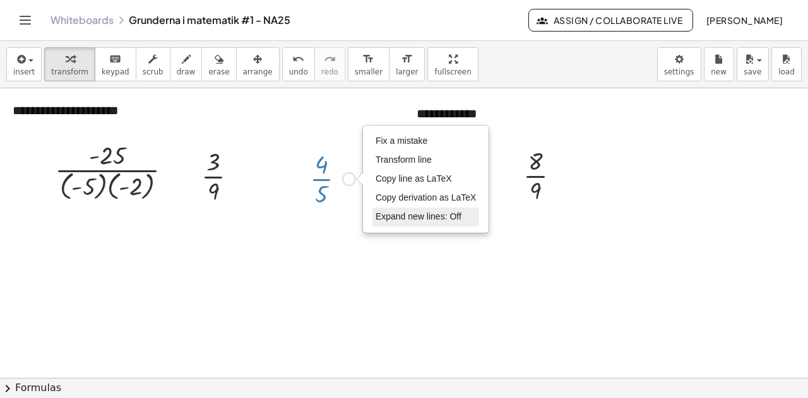
click at [406, 222] on li "Expand new lines: Off" at bounding box center [426, 217] width 107 height 19
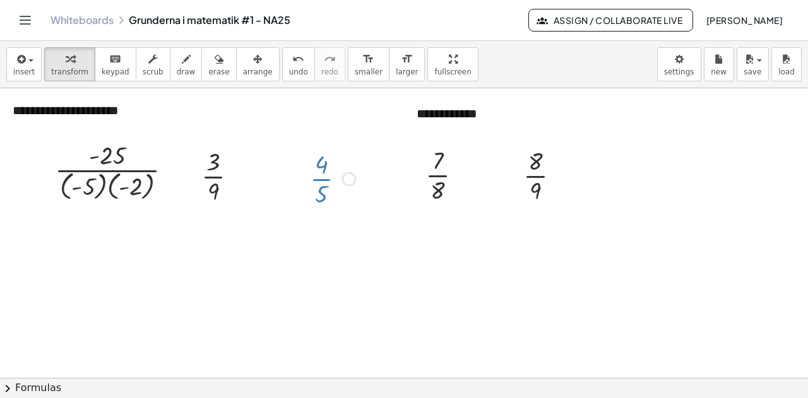
click at [346, 177] on div "Fix a mistake Transform line Copy line as LaTeX Copy derivation as LaTeX Expand…" at bounding box center [349, 179] width 14 height 14
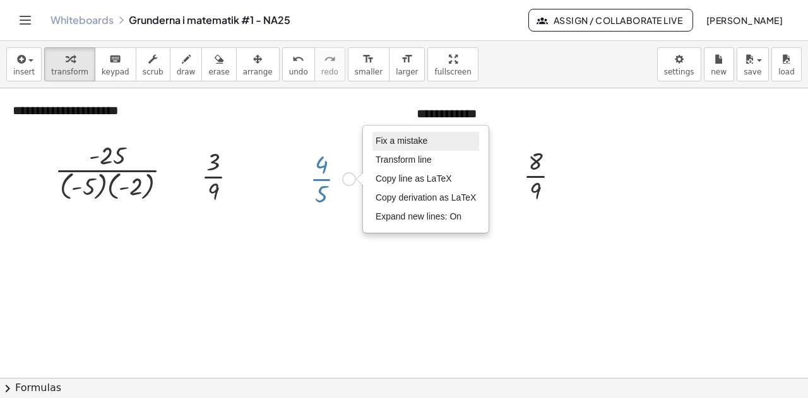
click at [396, 140] on span "Fix a mistake" at bounding box center [402, 141] width 52 height 10
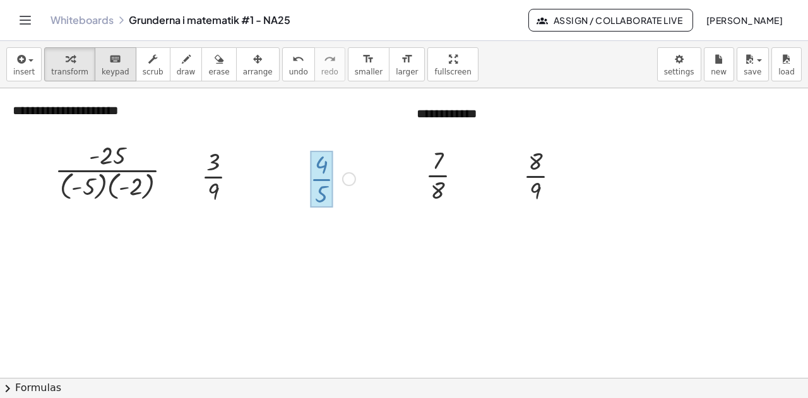
click at [103, 69] on span "keypad" at bounding box center [116, 72] width 28 height 9
click at [347, 177] on div "Fix a mistake Transform line Copy line as LaTeX Copy derivation as LaTeX Expand…" at bounding box center [349, 179] width 14 height 14
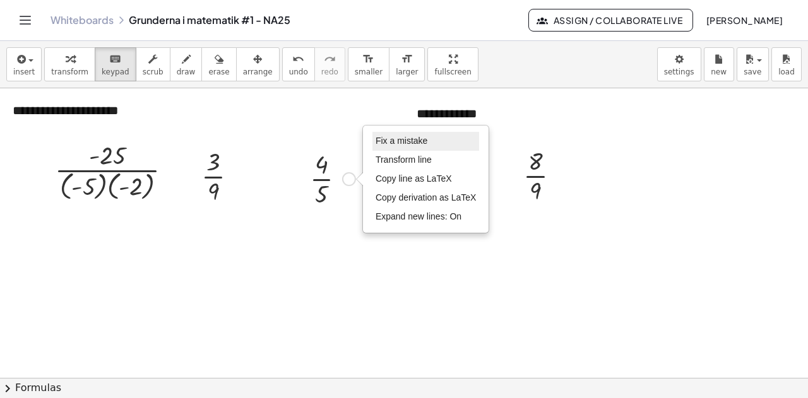
click at [393, 140] on span "Fix a mistake" at bounding box center [402, 141] width 52 height 10
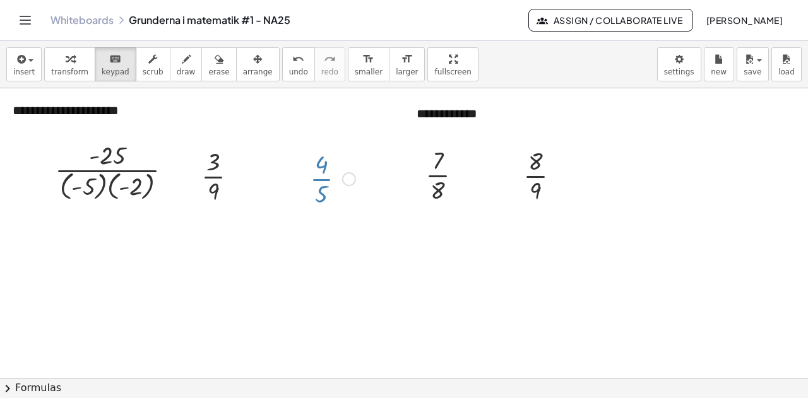
click at [316, 179] on div at bounding box center [333, 177] width 58 height 63
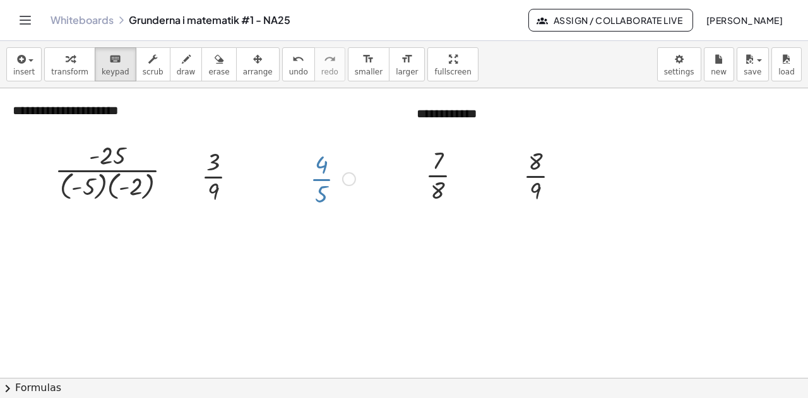
click at [318, 179] on div at bounding box center [333, 177] width 58 height 63
click at [321, 162] on div at bounding box center [321, 165] width 13 height 28
click at [321, 162] on div at bounding box center [333, 177] width 58 height 63
click at [323, 193] on div at bounding box center [333, 177] width 58 height 63
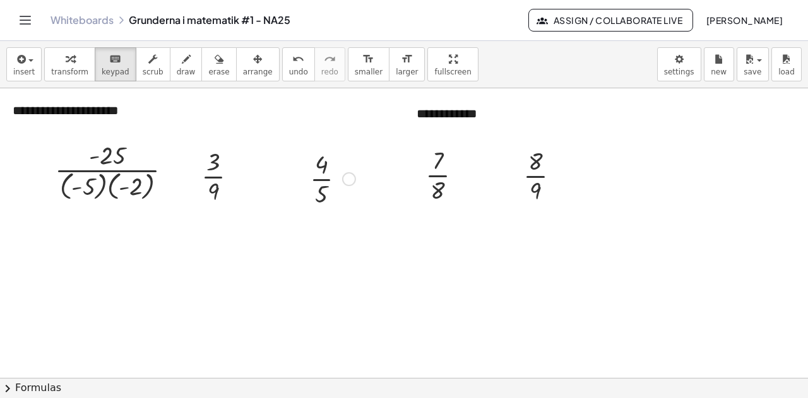
click at [323, 193] on div at bounding box center [333, 177] width 58 height 63
click at [325, 171] on div at bounding box center [333, 177] width 58 height 63
click at [144, 63] on div "button" at bounding box center [153, 58] width 21 height 15
drag, startPoint x: 404, startPoint y: 63, endPoint x: 404, endPoint y: 139, distance: 76.4
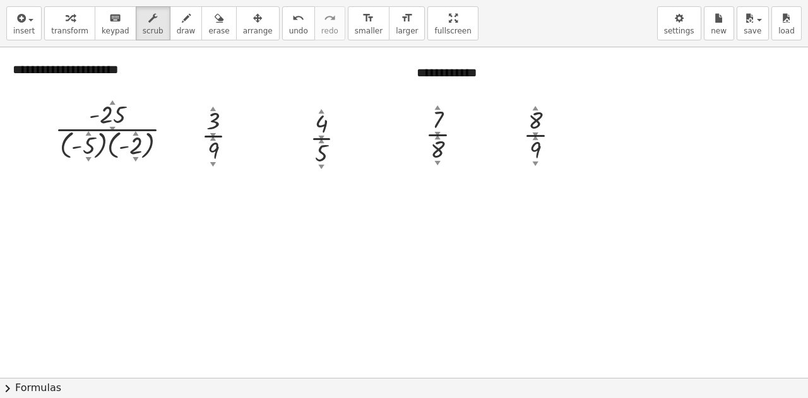
click at [404, 139] on div "**********" at bounding box center [404, 199] width 808 height 398
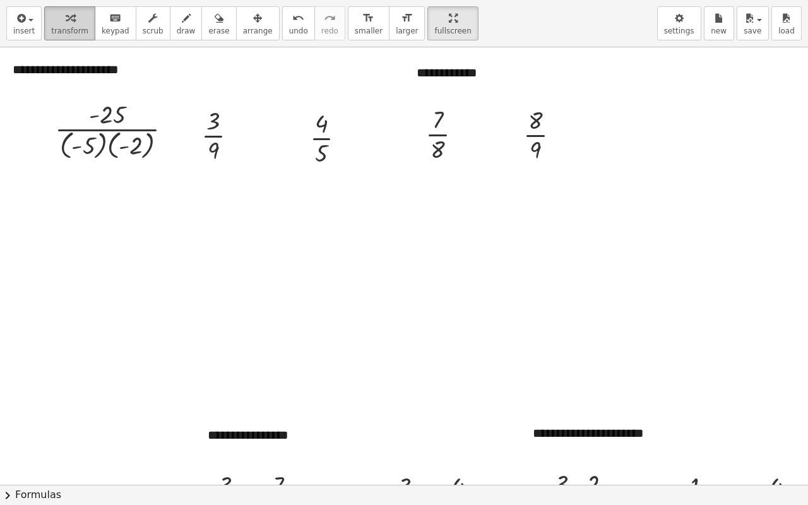
click at [66, 23] on icon "button" at bounding box center [70, 18] width 9 height 15
click at [324, 154] on div at bounding box center [333, 136] width 58 height 63
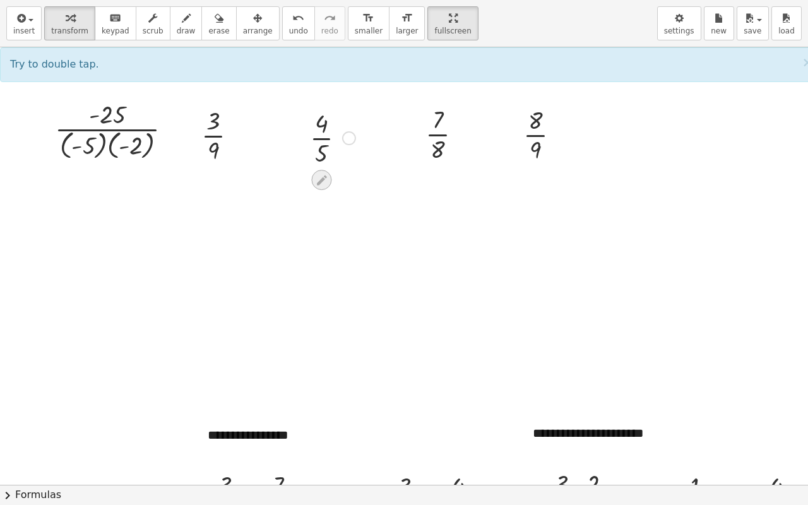
click at [319, 179] on icon at bounding box center [322, 180] width 10 height 10
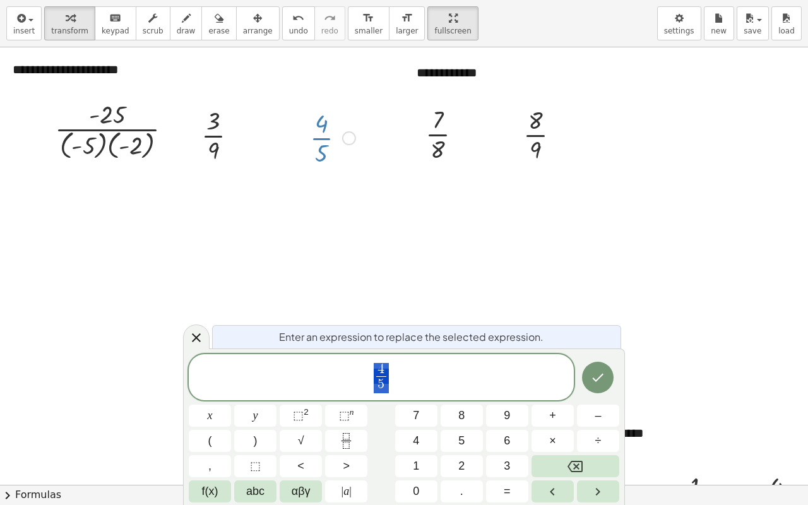
click at [196, 336] on icon at bounding box center [196, 337] width 15 height 15
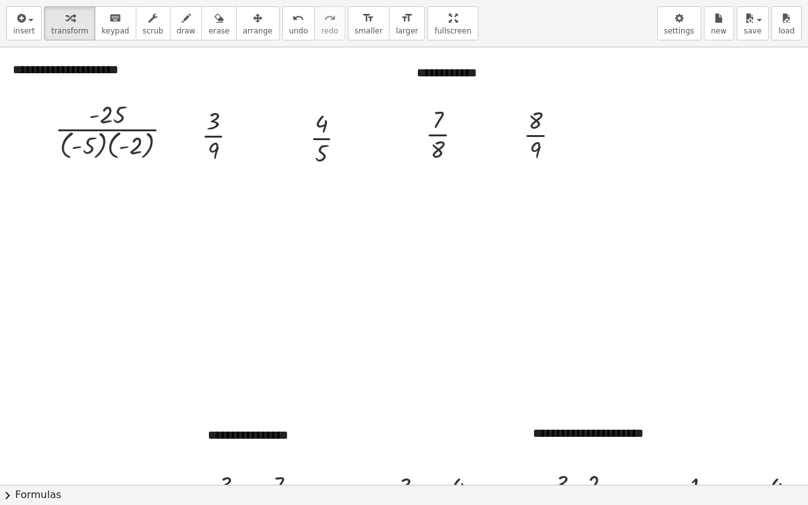
drag, startPoint x: 407, startPoint y: 19, endPoint x: 407, endPoint y: -57, distance: 76.4
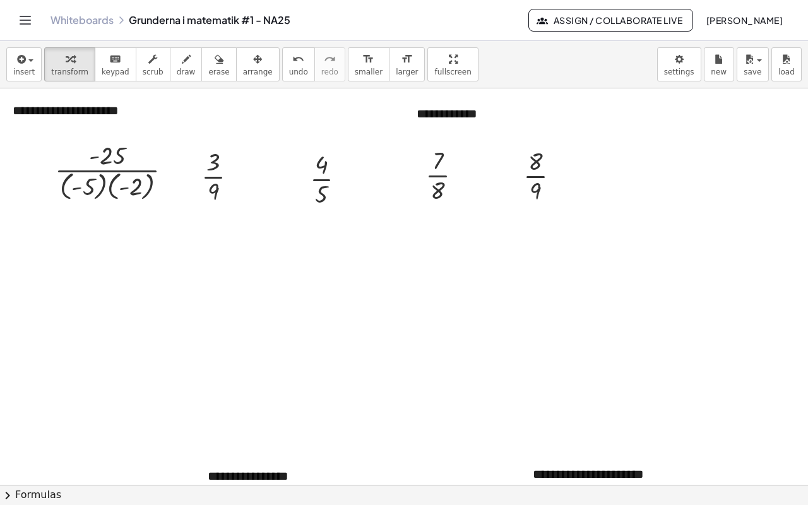
click at [407, 0] on html "**********" at bounding box center [404, 252] width 808 height 505
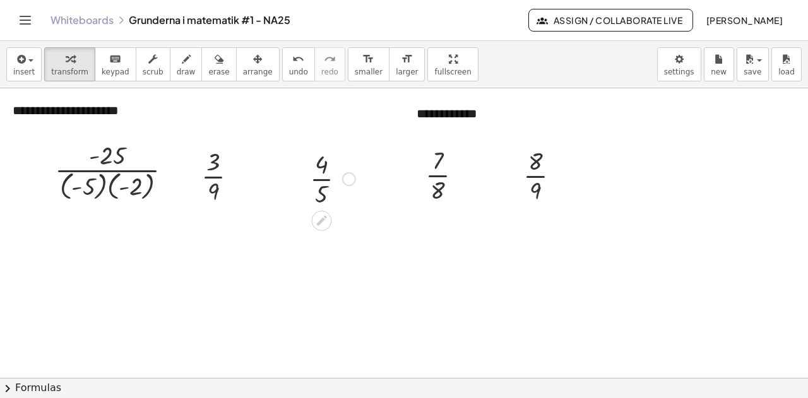
click at [313, 219] on div at bounding box center [321, 221] width 20 height 20
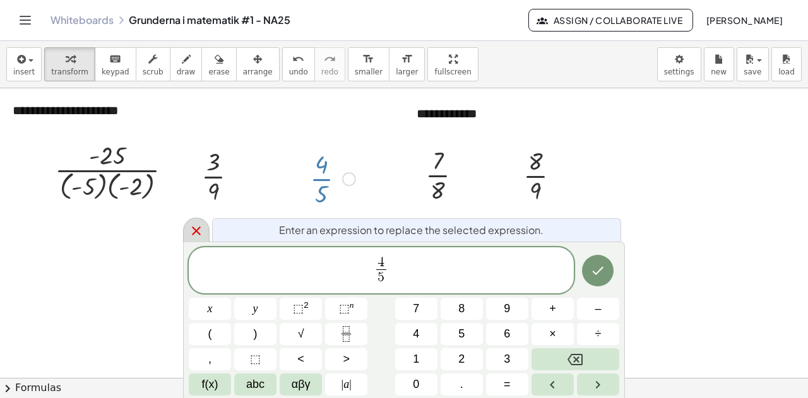
click at [192, 227] on icon at bounding box center [196, 231] width 15 height 15
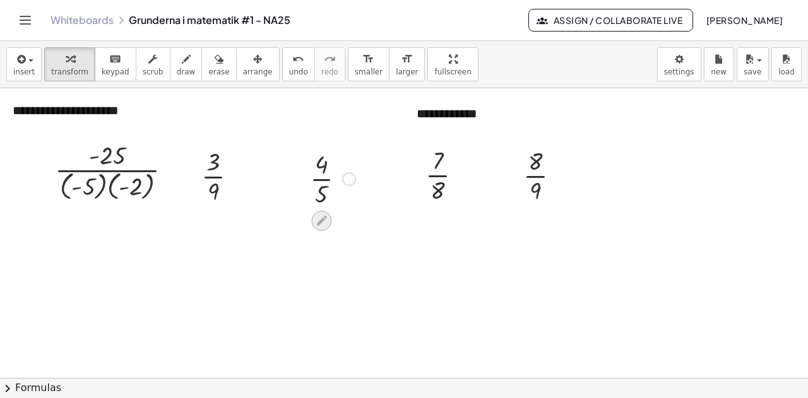
click at [319, 221] on icon at bounding box center [322, 221] width 10 height 10
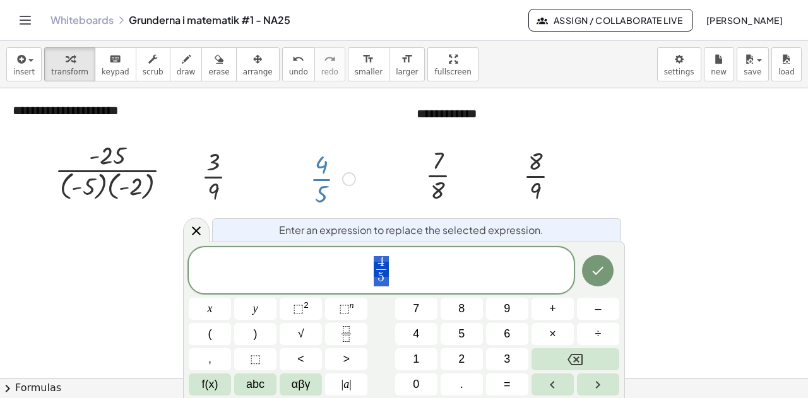
click at [392, 262] on span "4 5 ​" at bounding box center [381, 271] width 385 height 33
click at [595, 275] on icon "Done" at bounding box center [597, 270] width 15 height 15
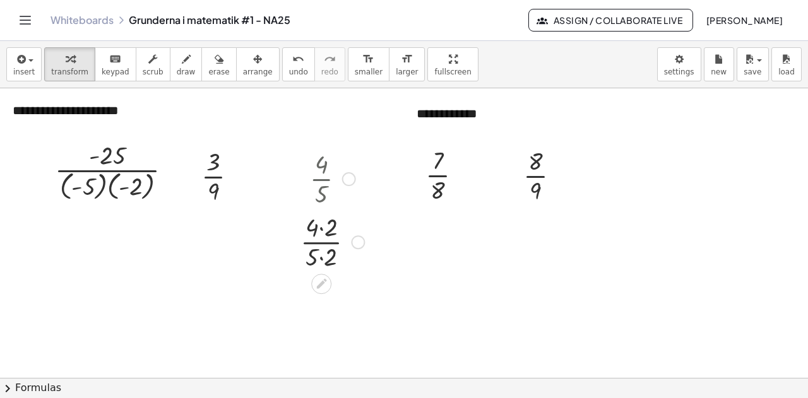
click at [322, 230] on div at bounding box center [332, 241] width 76 height 63
click at [322, 319] on div at bounding box center [332, 304] width 76 height 63
drag, startPoint x: 320, startPoint y: 291, endPoint x: 323, endPoint y: 318, distance: 27.3
click at [441, 216] on icon at bounding box center [437, 216] width 13 height 13
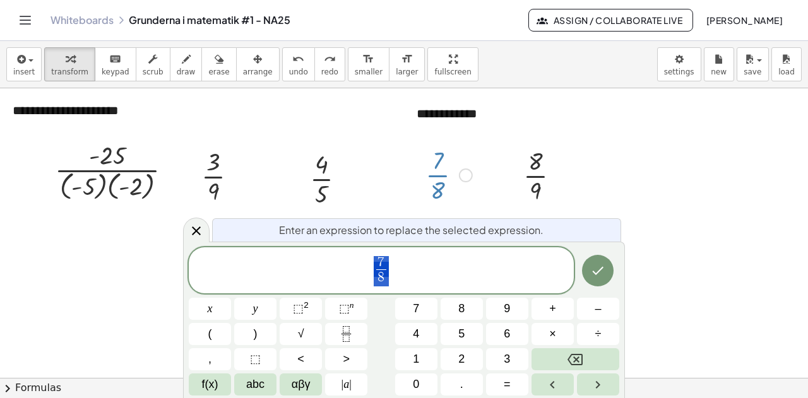
click at [396, 260] on span "7 8 ​" at bounding box center [381, 271] width 385 height 33
click at [598, 276] on icon "Done" at bounding box center [597, 270] width 15 height 15
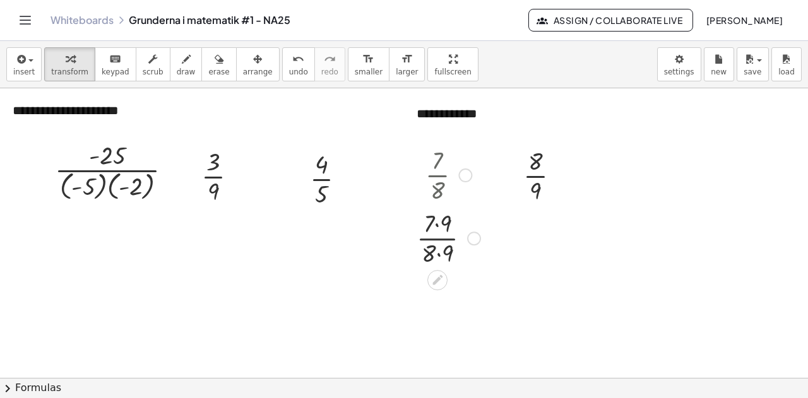
click at [437, 255] on div at bounding box center [448, 237] width 76 height 63
click at [532, 217] on icon at bounding box center [535, 217] width 13 height 13
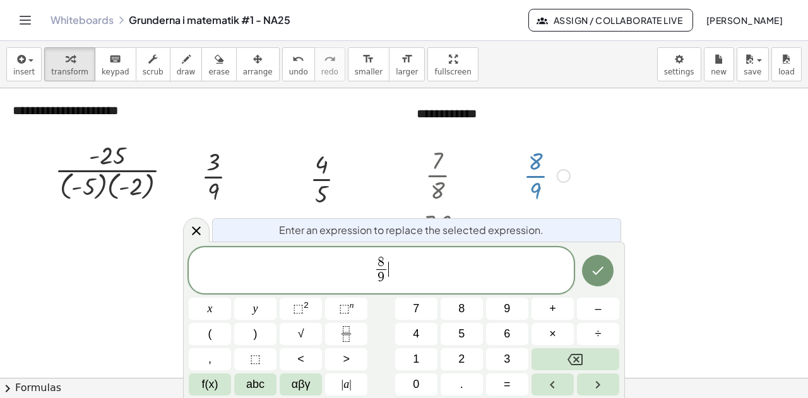
click at [410, 263] on span "8 9 ​ ​" at bounding box center [381, 271] width 385 height 33
click at [588, 275] on button "Done" at bounding box center [598, 271] width 32 height 32
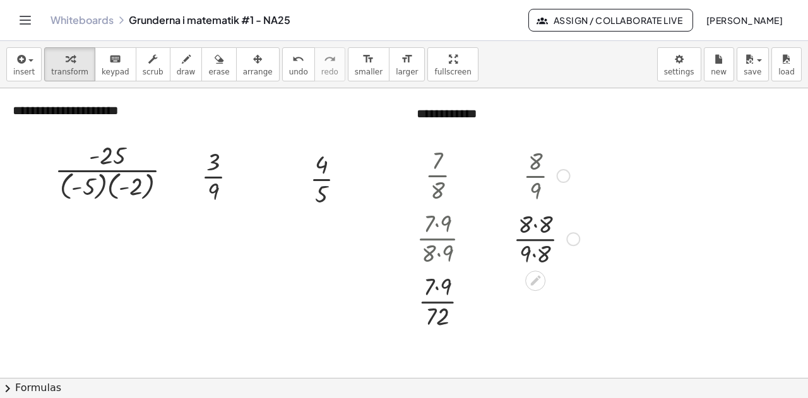
click at [537, 255] on div at bounding box center [546, 237] width 79 height 63
click at [439, 290] on div at bounding box center [448, 300] width 76 height 63
click at [538, 290] on div at bounding box center [546, 301] width 79 height 63
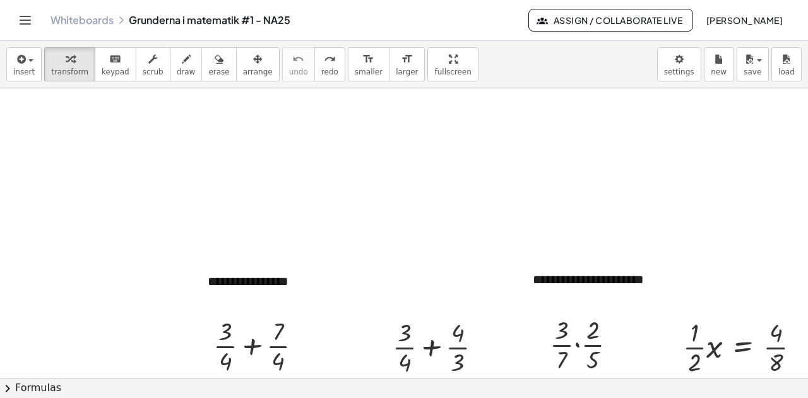
scroll to position [316, 0]
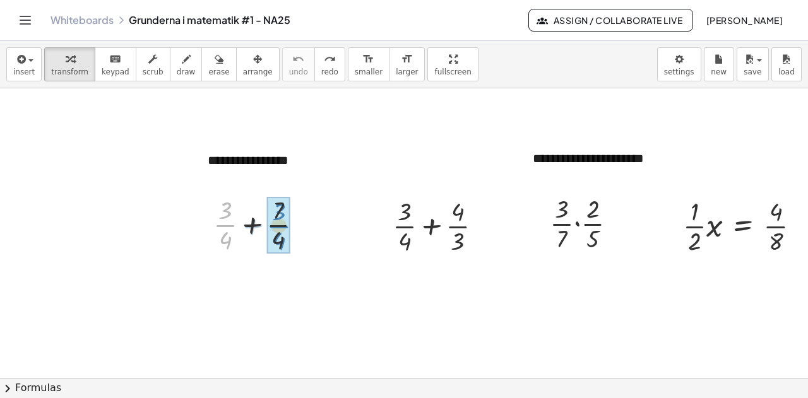
drag, startPoint x: 227, startPoint y: 227, endPoint x: 273, endPoint y: 234, distance: 46.7
drag, startPoint x: 278, startPoint y: 289, endPoint x: 285, endPoint y: 309, distance: 22.0
click at [252, 289] on div "· · 4 10" at bounding box center [252, 289] width 0 height 0
drag, startPoint x: 230, startPoint y: 213, endPoint x: 274, endPoint y: 214, distance: 44.2
click at [275, 214] on div at bounding box center [262, 224] width 111 height 63
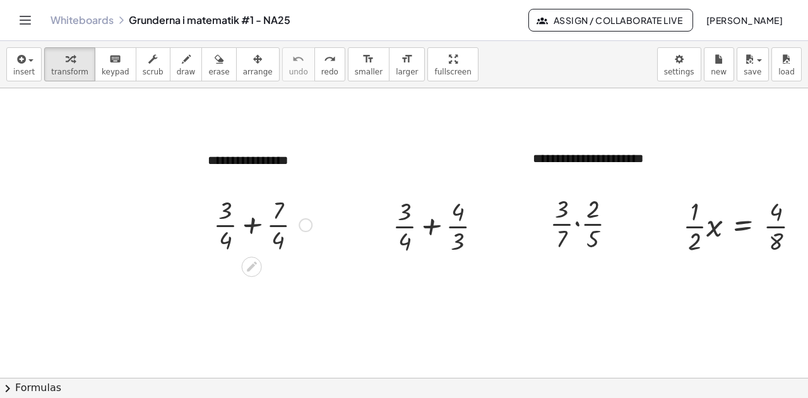
click at [254, 225] on div at bounding box center [262, 224] width 111 height 63
click at [254, 225] on div at bounding box center [262, 224] width 65 height 63
click at [316, 255] on div "+ · 3 · 4 + · 7 · 4" at bounding box center [257, 223] width 127 height 69
click at [410, 225] on div at bounding box center [442, 225] width 112 height 63
click at [254, 224] on div at bounding box center [262, 224] width 111 height 63
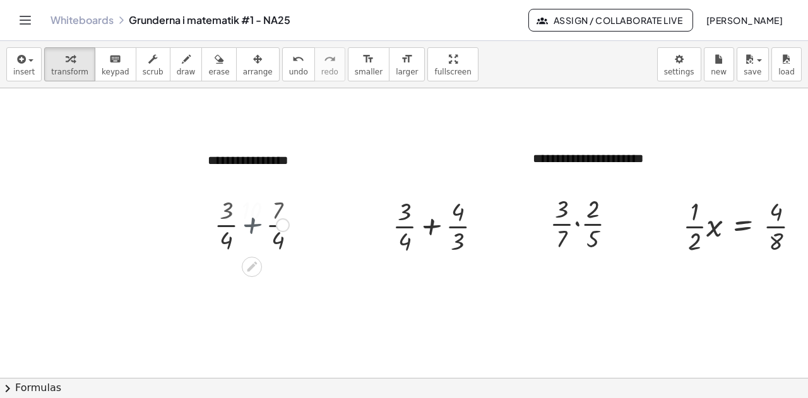
click at [254, 224] on div at bounding box center [262, 224] width 65 height 63
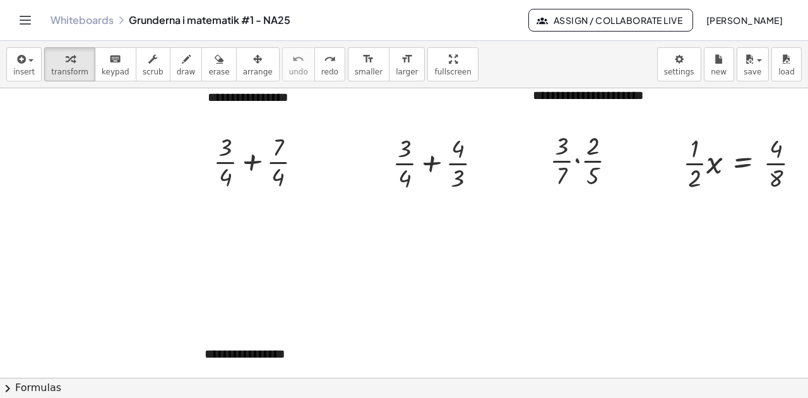
scroll to position [568, 0]
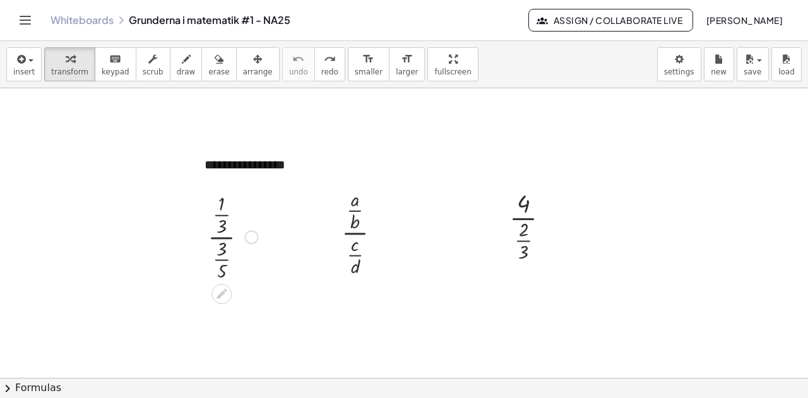
click at [225, 237] on div at bounding box center [232, 235] width 63 height 93
click at [523, 276] on icon at bounding box center [523, 275] width 10 height 10
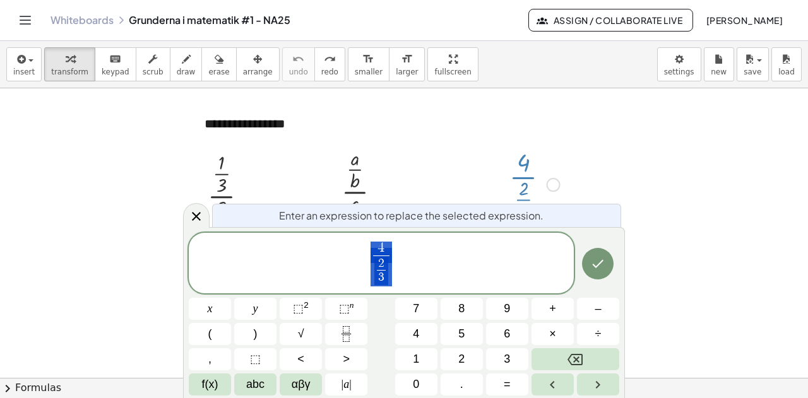
scroll to position [610, 0]
click at [392, 248] on span "4 2 3 ​ ​" at bounding box center [381, 264] width 385 height 47
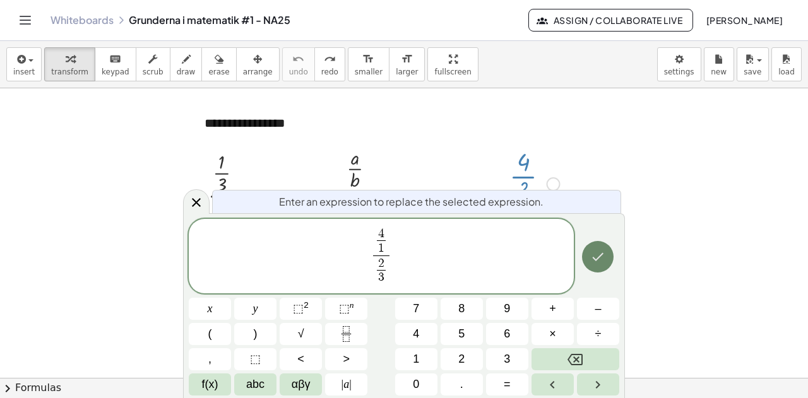
click at [599, 261] on icon "Done" at bounding box center [597, 256] width 15 height 15
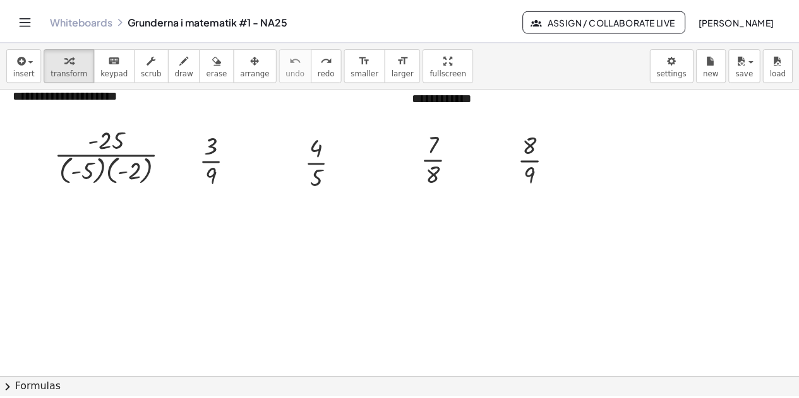
scroll to position [0, 0]
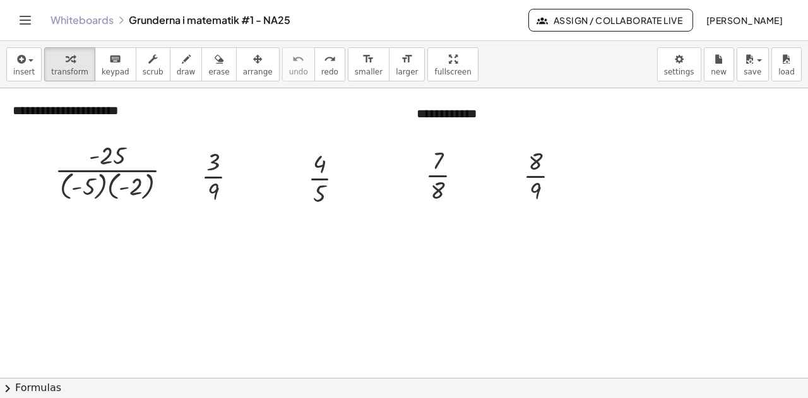
drag, startPoint x: 80, startPoint y: 22, endPoint x: 461, endPoint y: 57, distance: 383.0
click at [80, 22] on link "Whiteboards" at bounding box center [82, 20] width 63 height 13
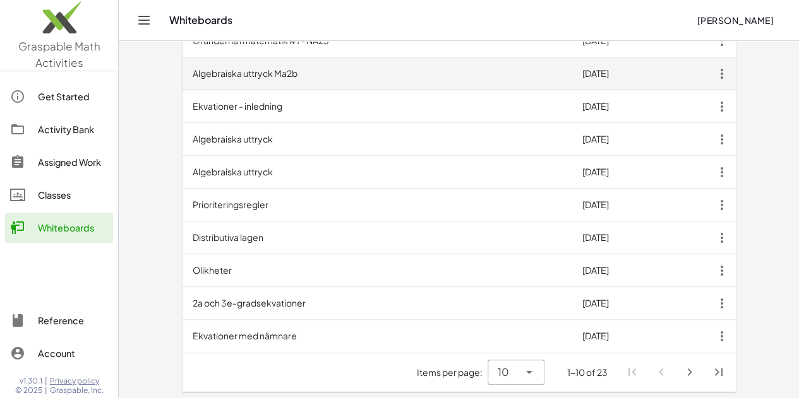
scroll to position [429, 0]
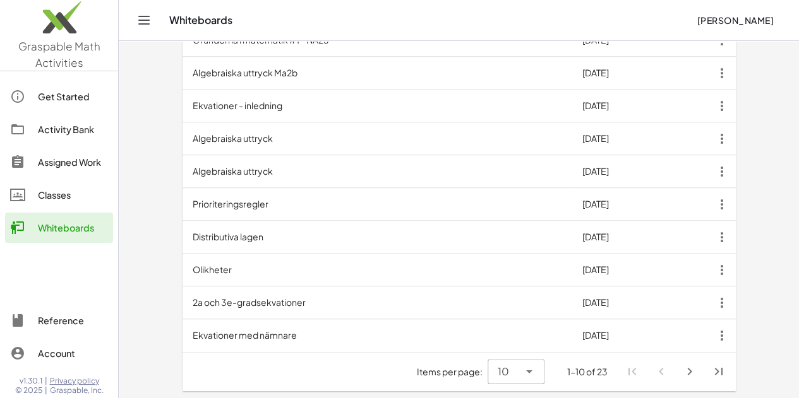
click at [697, 372] on icon "Next page" at bounding box center [689, 371] width 15 height 15
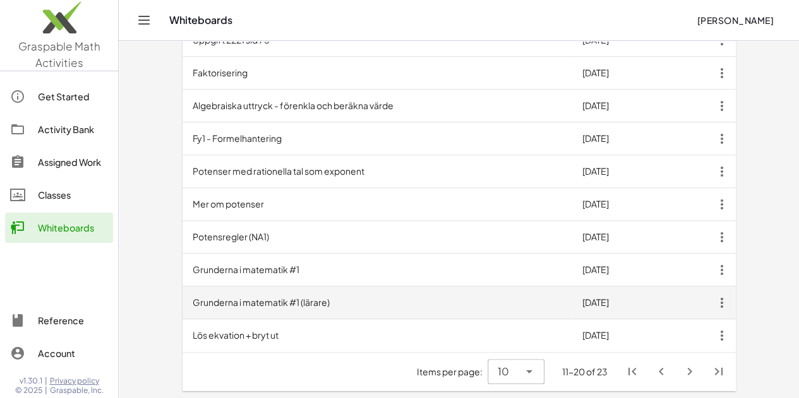
click at [270, 306] on td "Grunderna i matematik #1 (lärare)" at bounding box center [377, 303] width 390 height 33
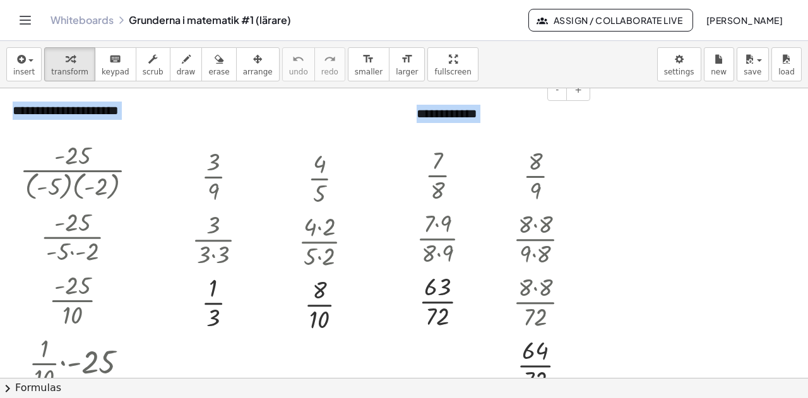
click at [513, 112] on div "**********" at bounding box center [498, 114] width 189 height 44
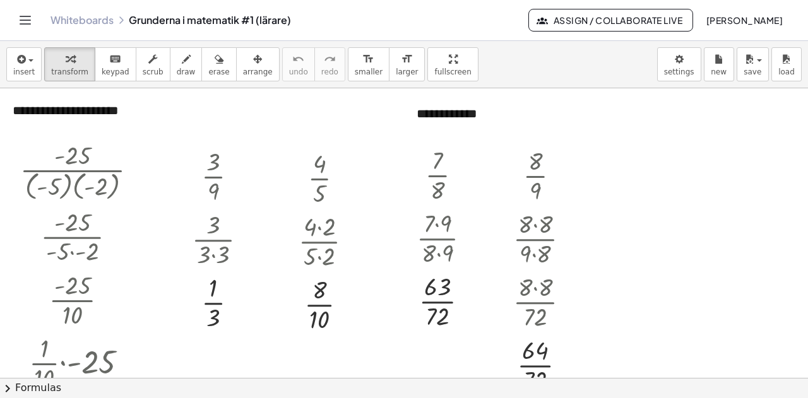
click at [92, 23] on link "Whiteboards" at bounding box center [82, 20] width 63 height 13
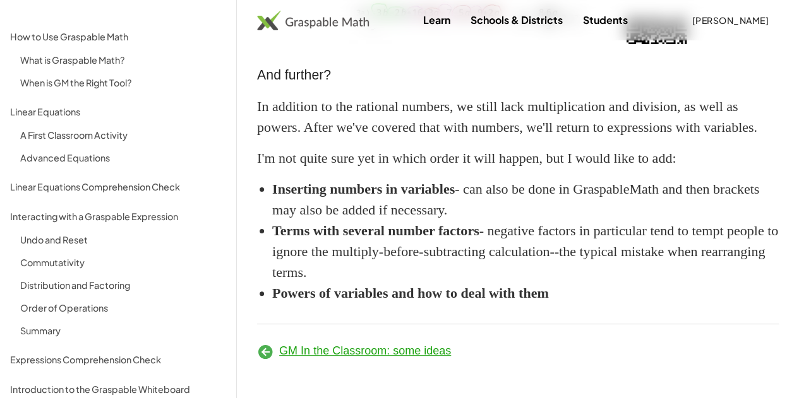
scroll to position [5122, 0]
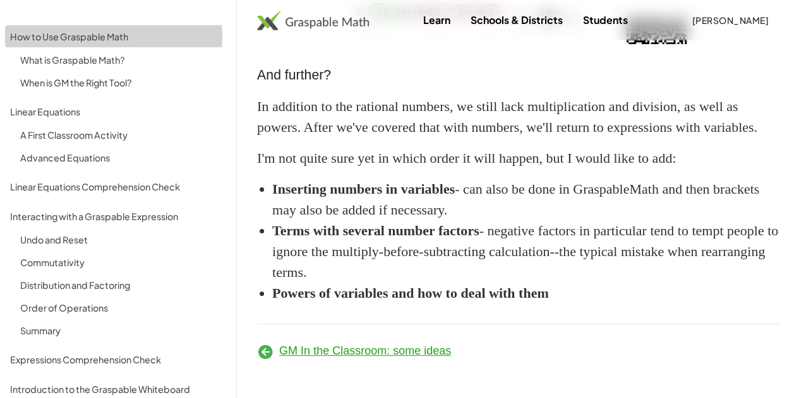
click at [102, 33] on div "How to Use Graspable Math" at bounding box center [118, 36] width 216 height 15
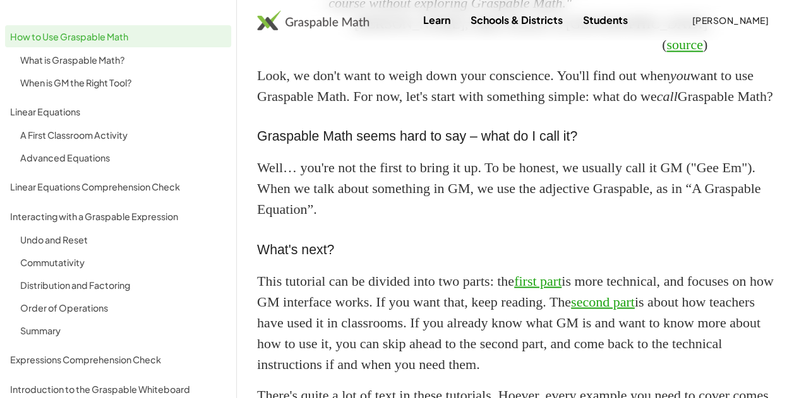
scroll to position [1222, 0]
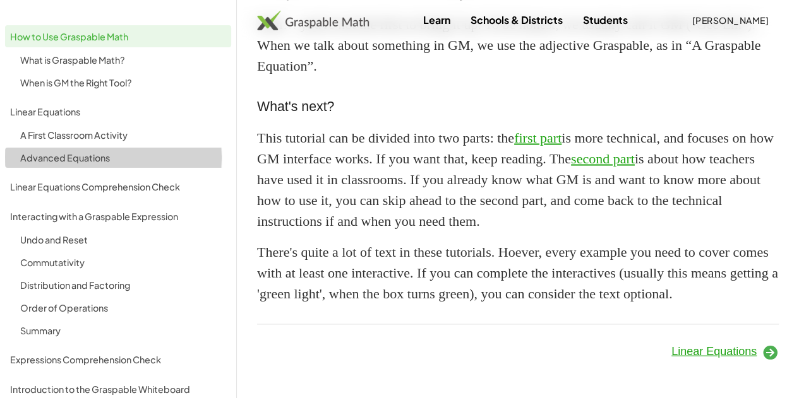
click at [77, 158] on div "Advanced Equations" at bounding box center [123, 157] width 206 height 15
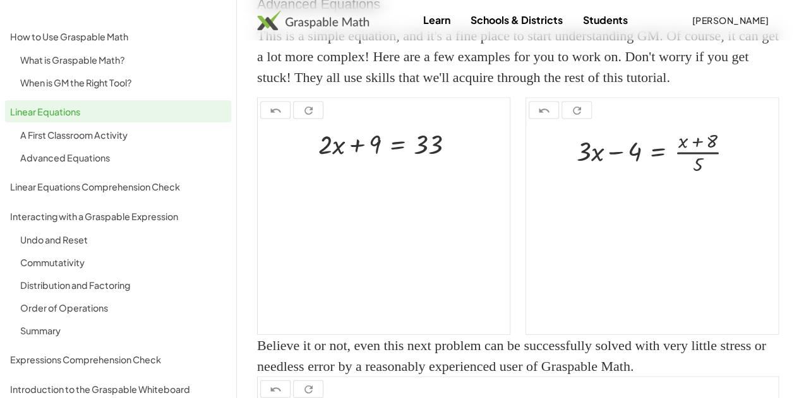
click at [97, 136] on div "A First Classroom Activity" at bounding box center [123, 135] width 206 height 15
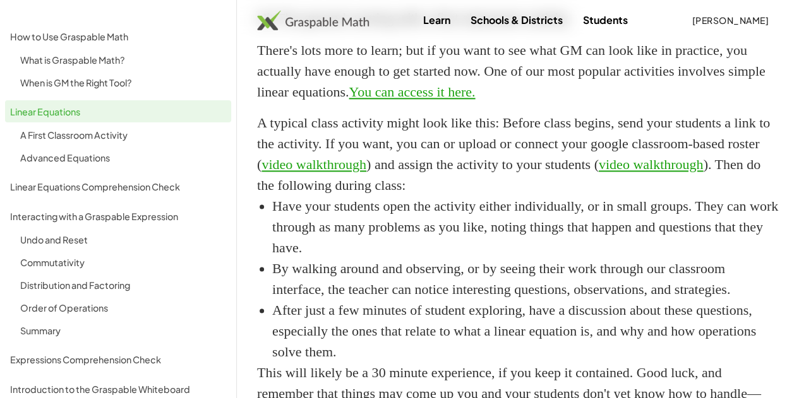
scroll to position [722, 0]
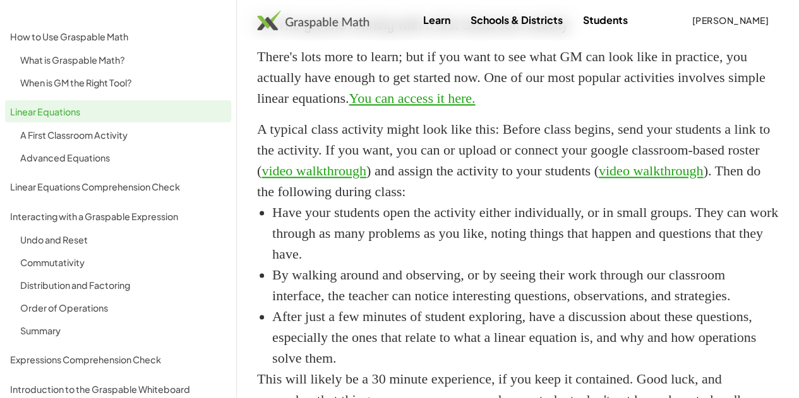
click at [76, 188] on div "Linear Equations Comprehension Check" at bounding box center [118, 186] width 216 height 15
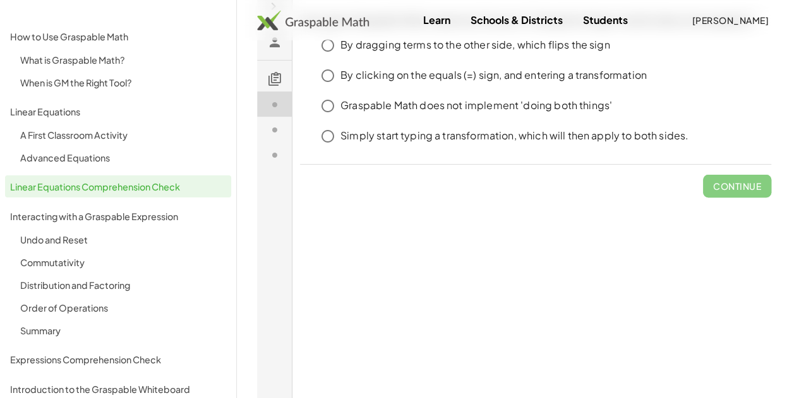
scroll to position [126, 0]
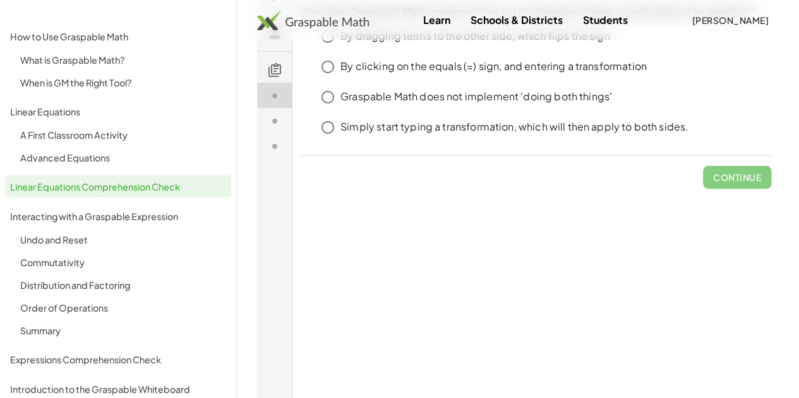
click at [78, 355] on div "Expressions Comprehension Check" at bounding box center [118, 359] width 216 height 15
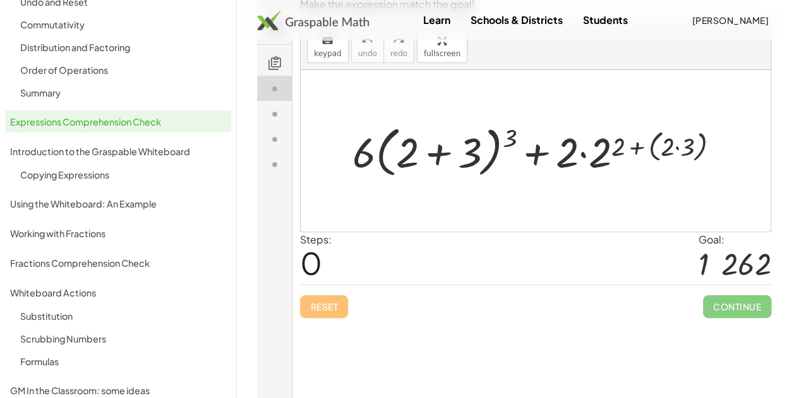
scroll to position [283, 0]
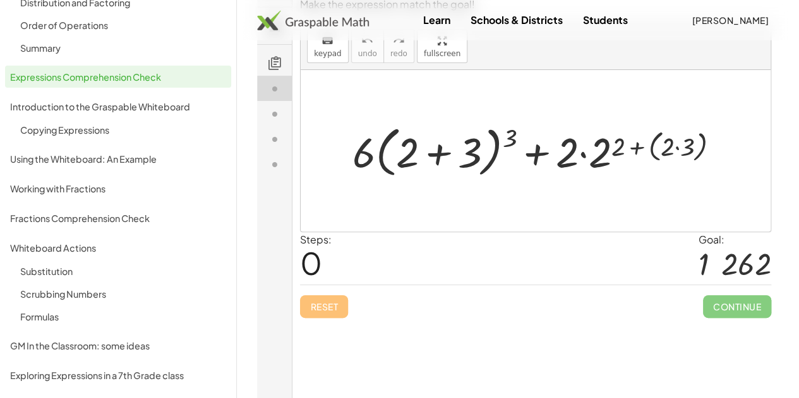
click at [90, 219] on div "Fractions Comprehension Check" at bounding box center [118, 218] width 216 height 15
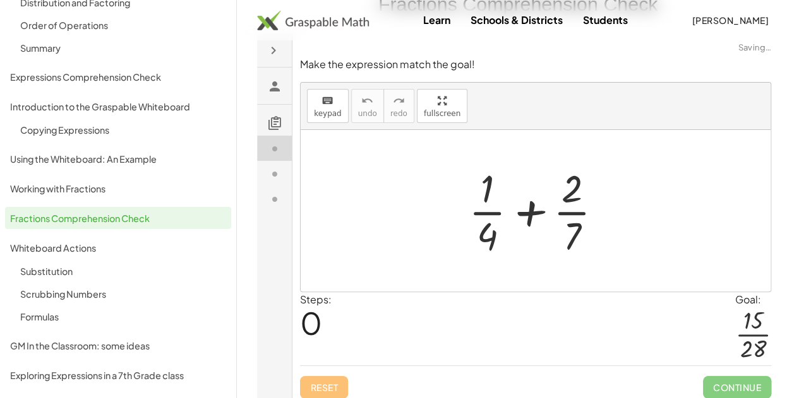
scroll to position [196, 0]
